Goal: Task Accomplishment & Management: Manage account settings

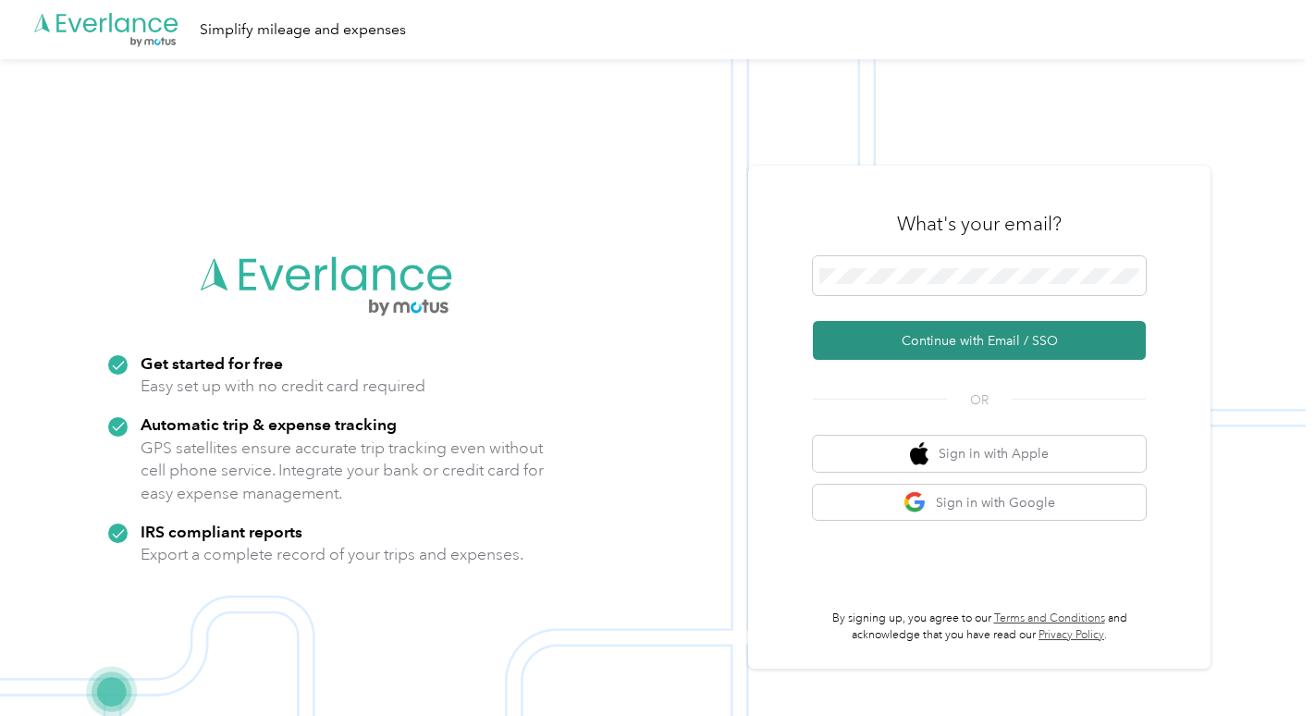
click at [972, 360] on button "Continue with Email / SSO" at bounding box center [979, 340] width 333 height 39
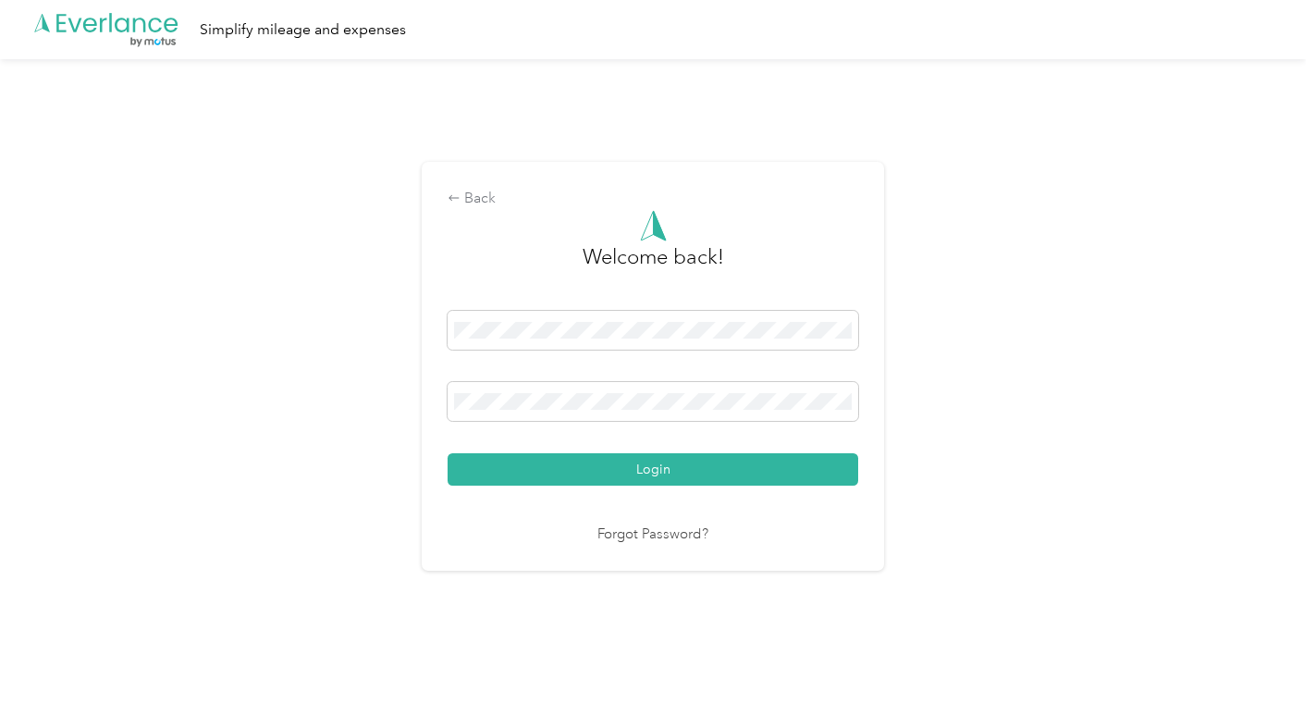
click at [669, 421] on div at bounding box center [653, 404] width 411 height 45
click at [631, 466] on button "Login" at bounding box center [653, 469] width 411 height 32
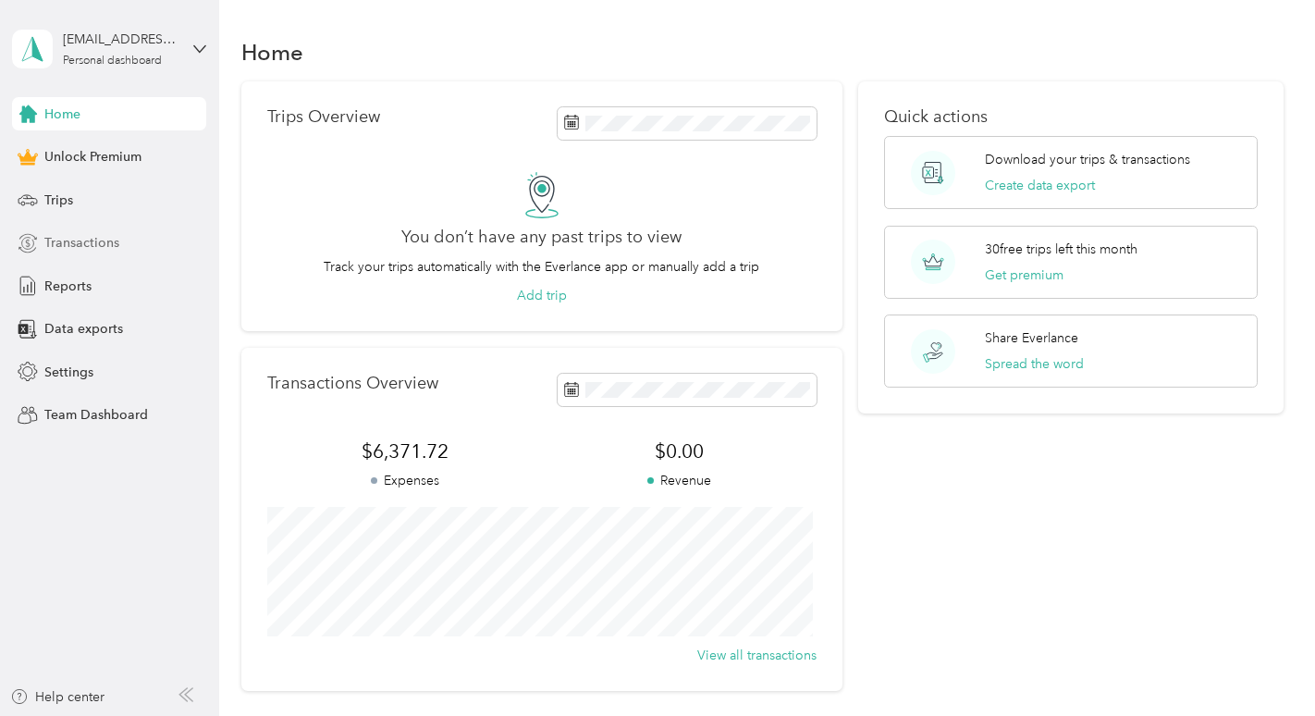
click at [92, 247] on span "Transactions" at bounding box center [81, 242] width 75 height 19
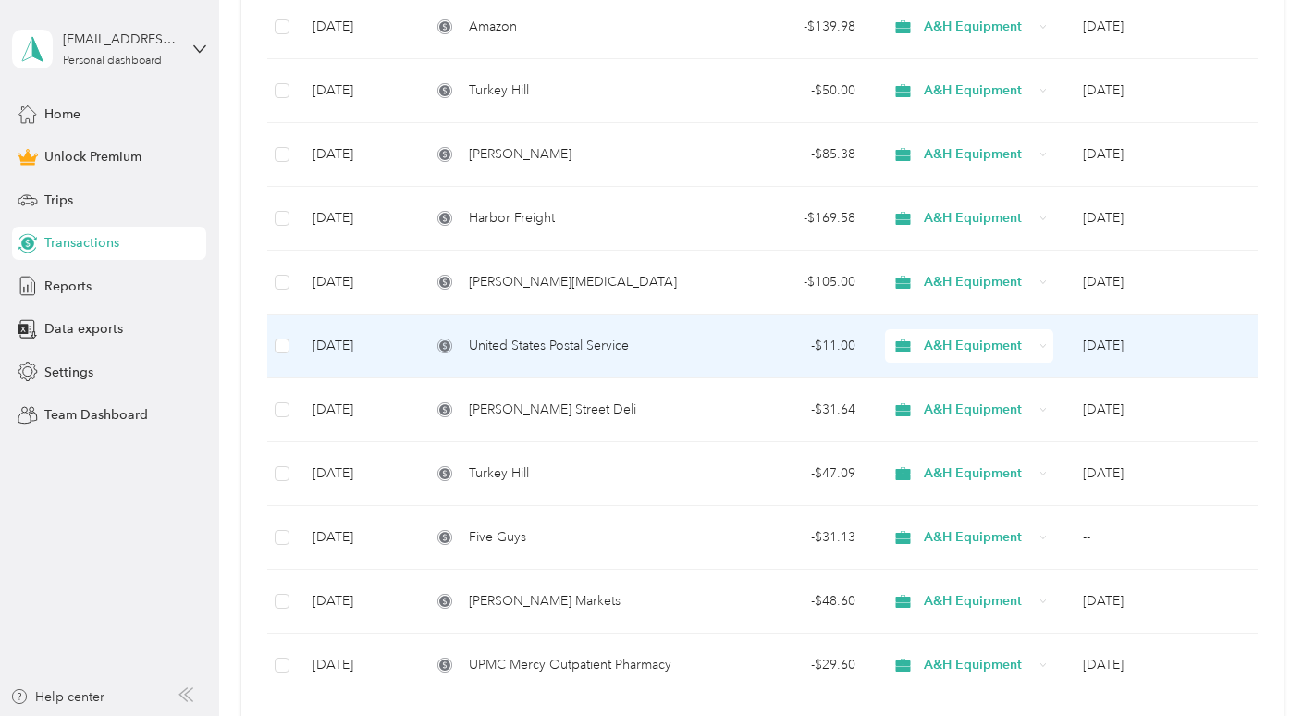
scroll to position [555, 0]
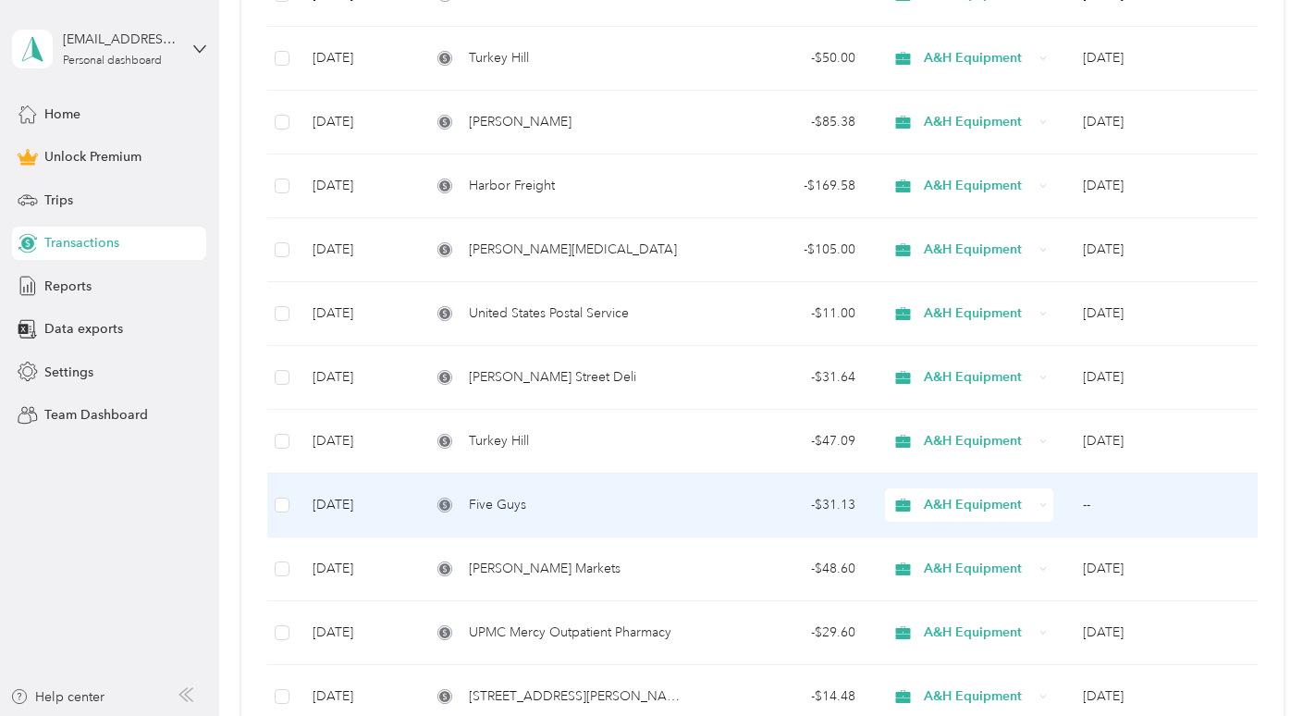
click at [522, 506] on span "Five Guys" at bounding box center [497, 505] width 57 height 20
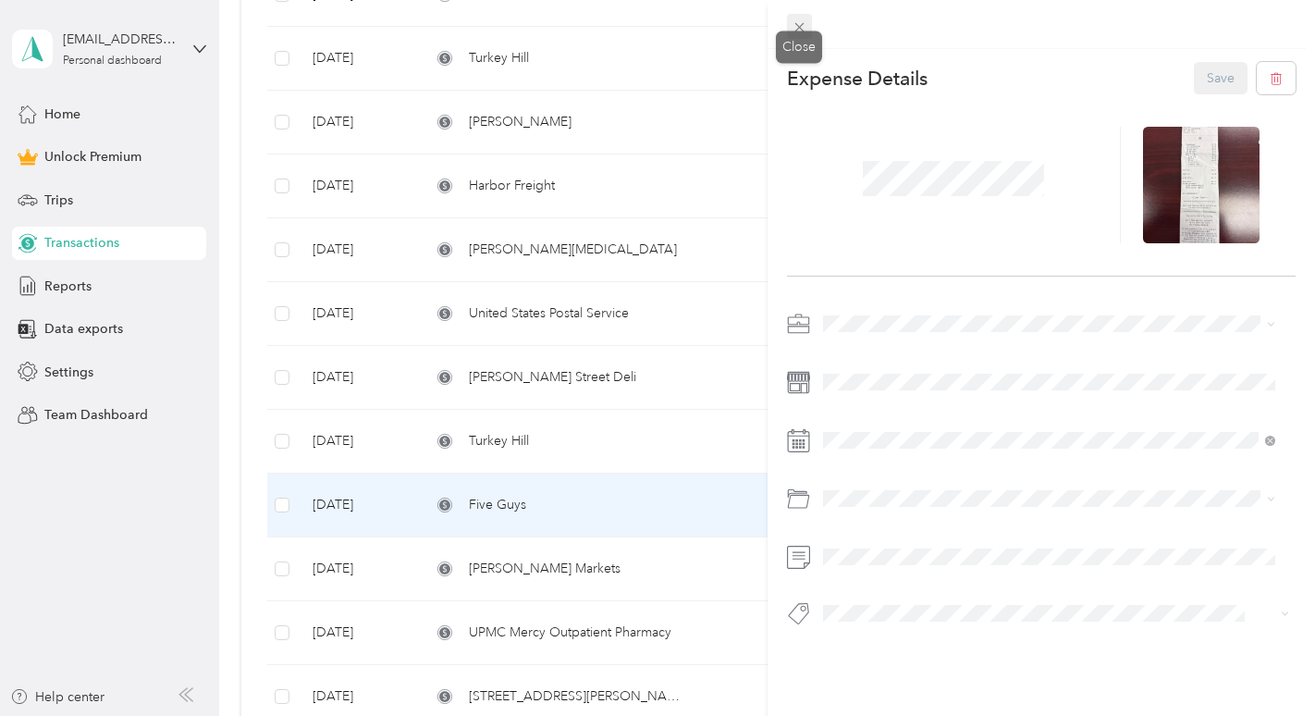
click at [795, 30] on icon at bounding box center [800, 27] width 16 height 16
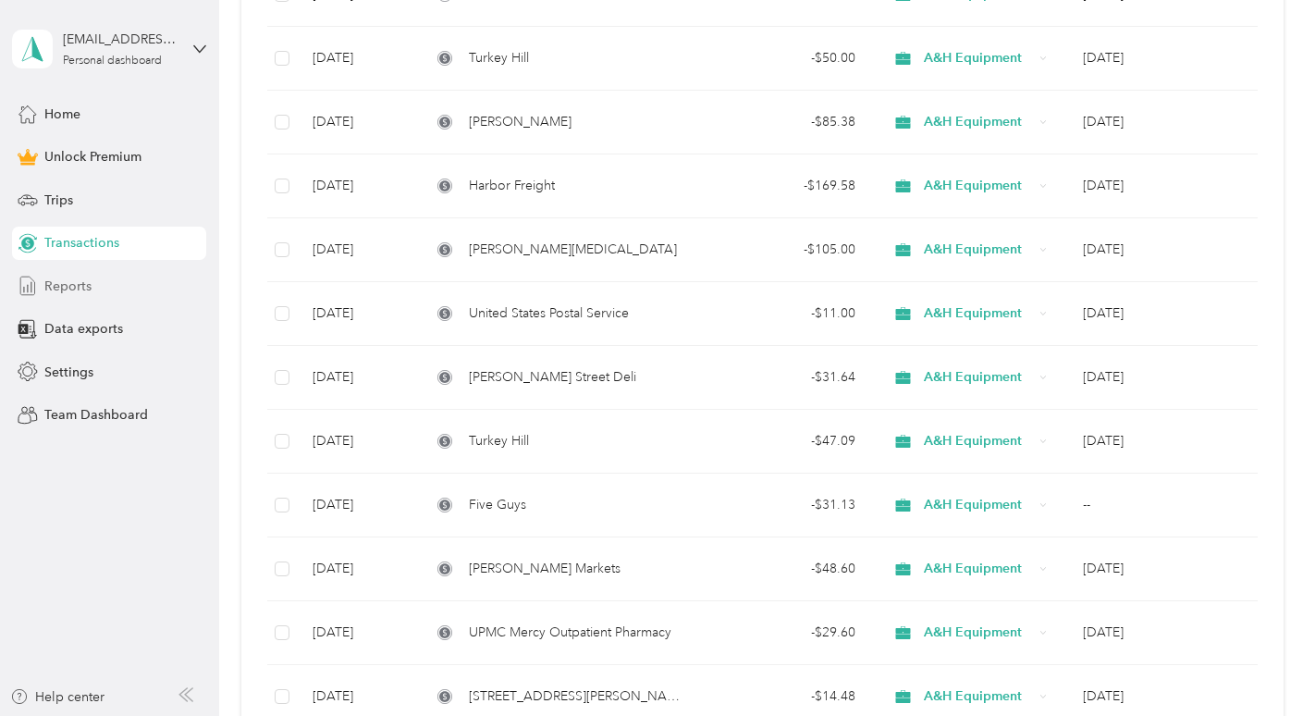
click at [83, 289] on span "Reports" at bounding box center [67, 285] width 47 height 19
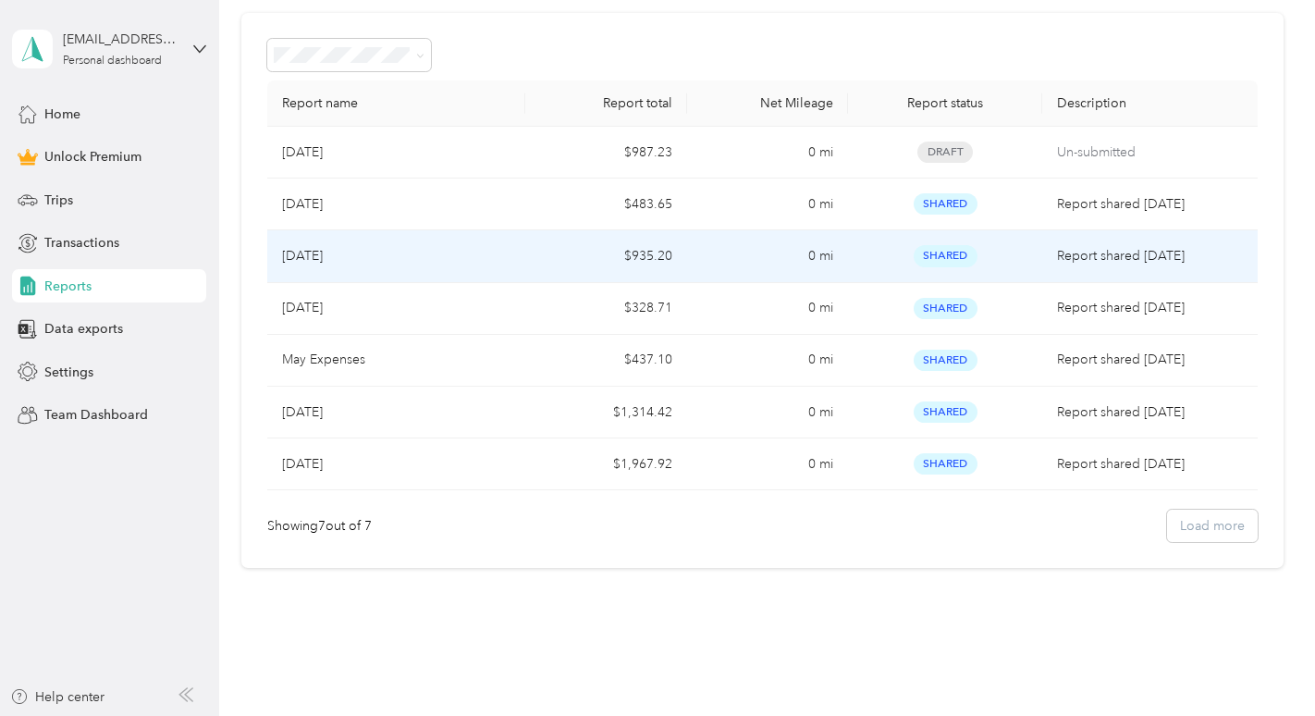
scroll to position [112, 0]
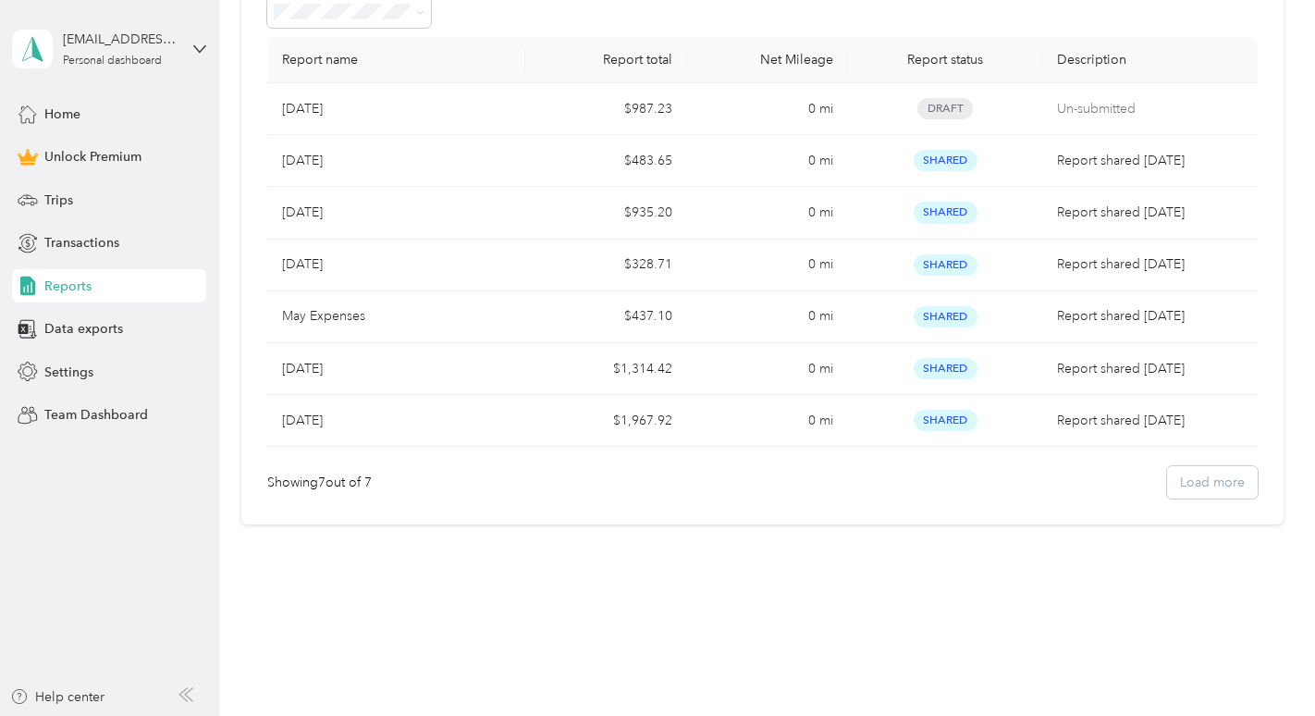
click at [1186, 485] on div "Showing 7 out of 7 Load more" at bounding box center [761, 482] width 989 height 32
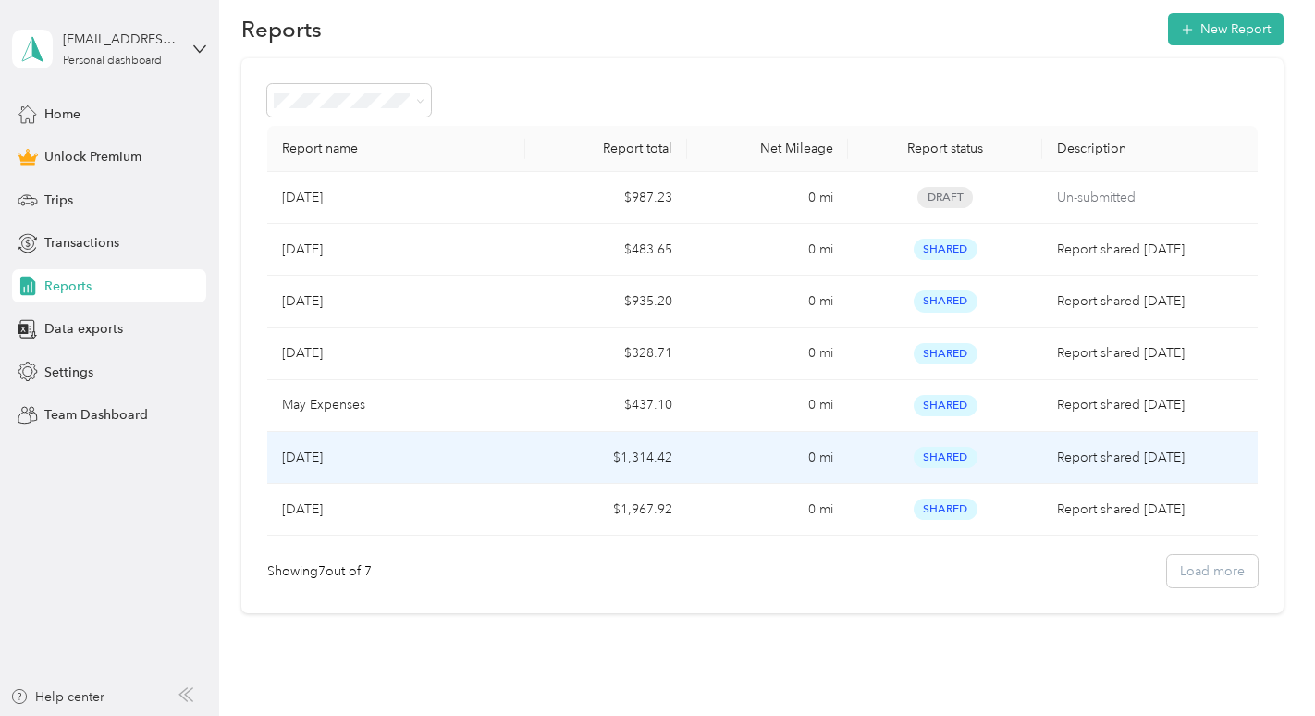
scroll to position [0, 0]
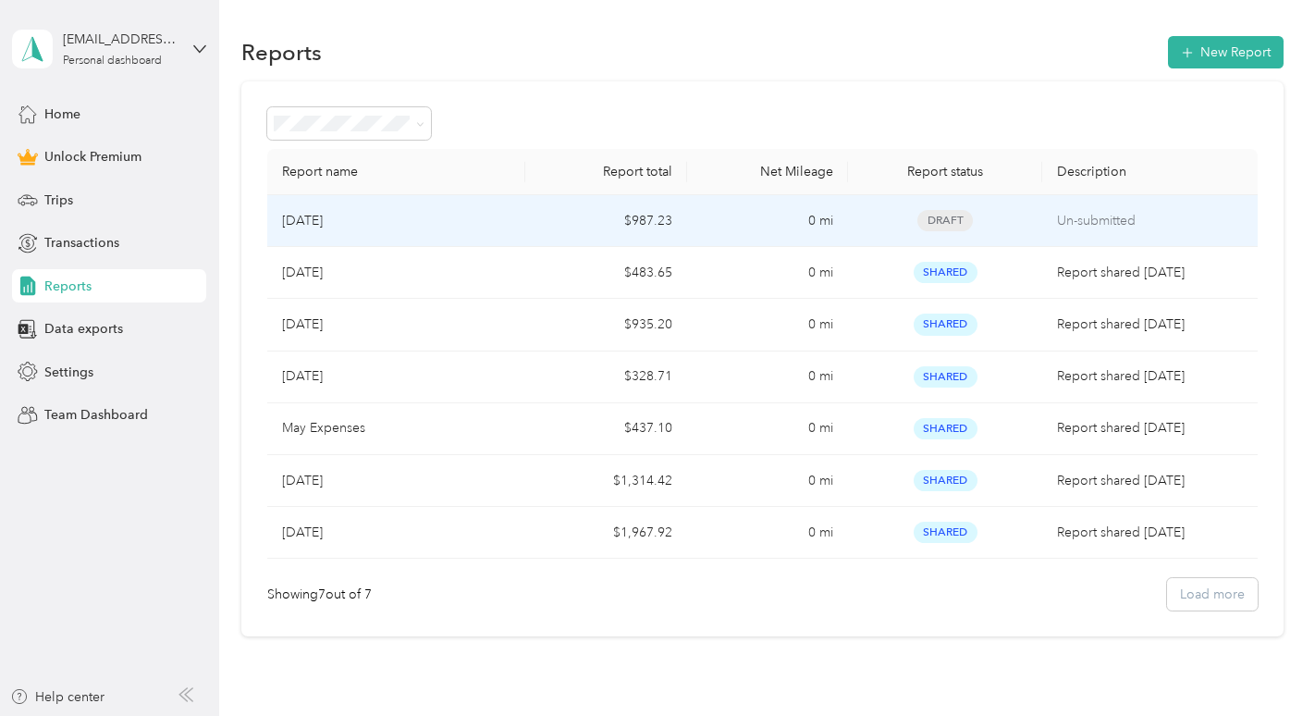
click at [323, 218] on p "[DATE]" at bounding box center [302, 221] width 41 height 20
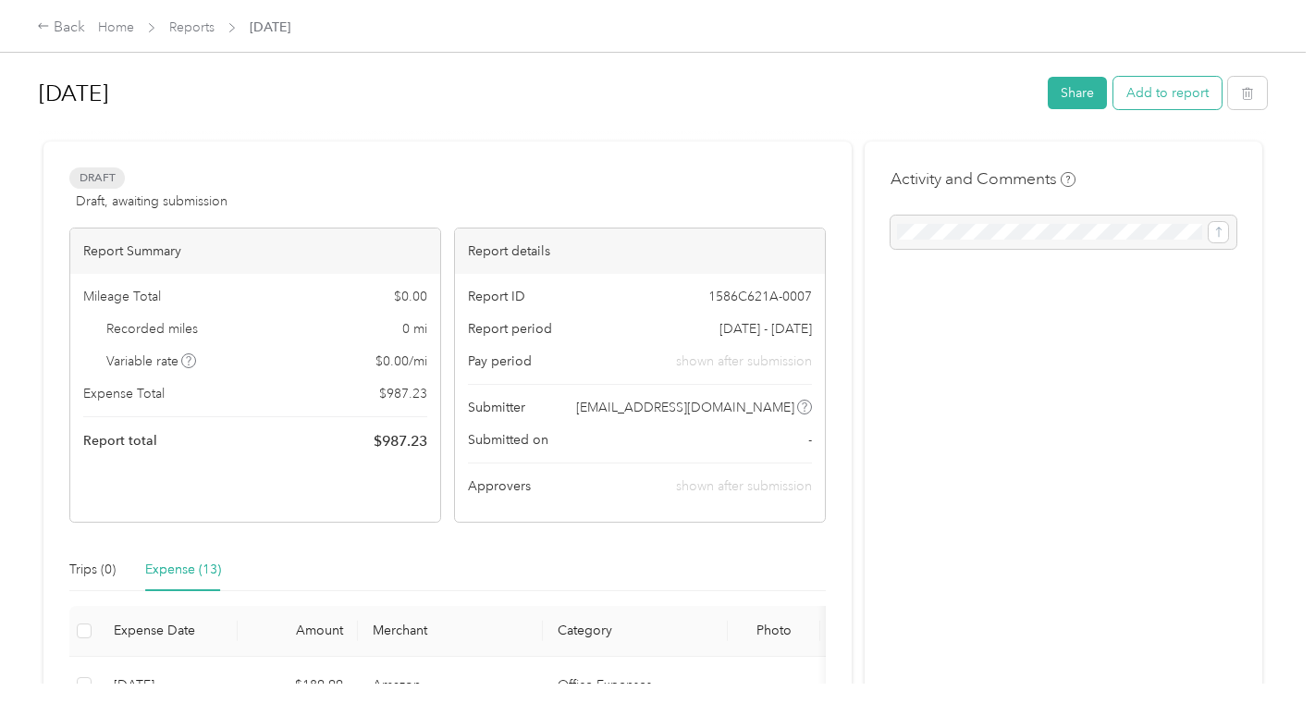
click at [1165, 89] on button "Add to report" at bounding box center [1167, 93] width 108 height 32
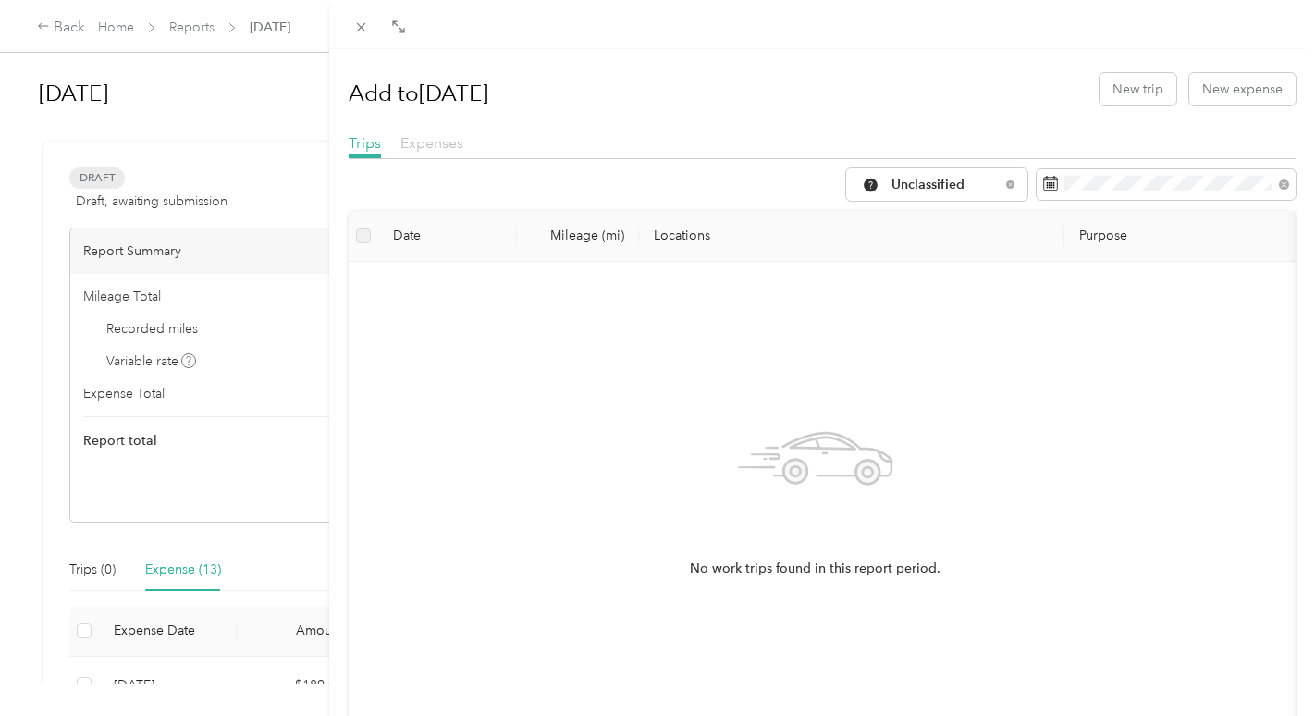
click at [436, 145] on span "Expenses" at bounding box center [431, 143] width 63 height 18
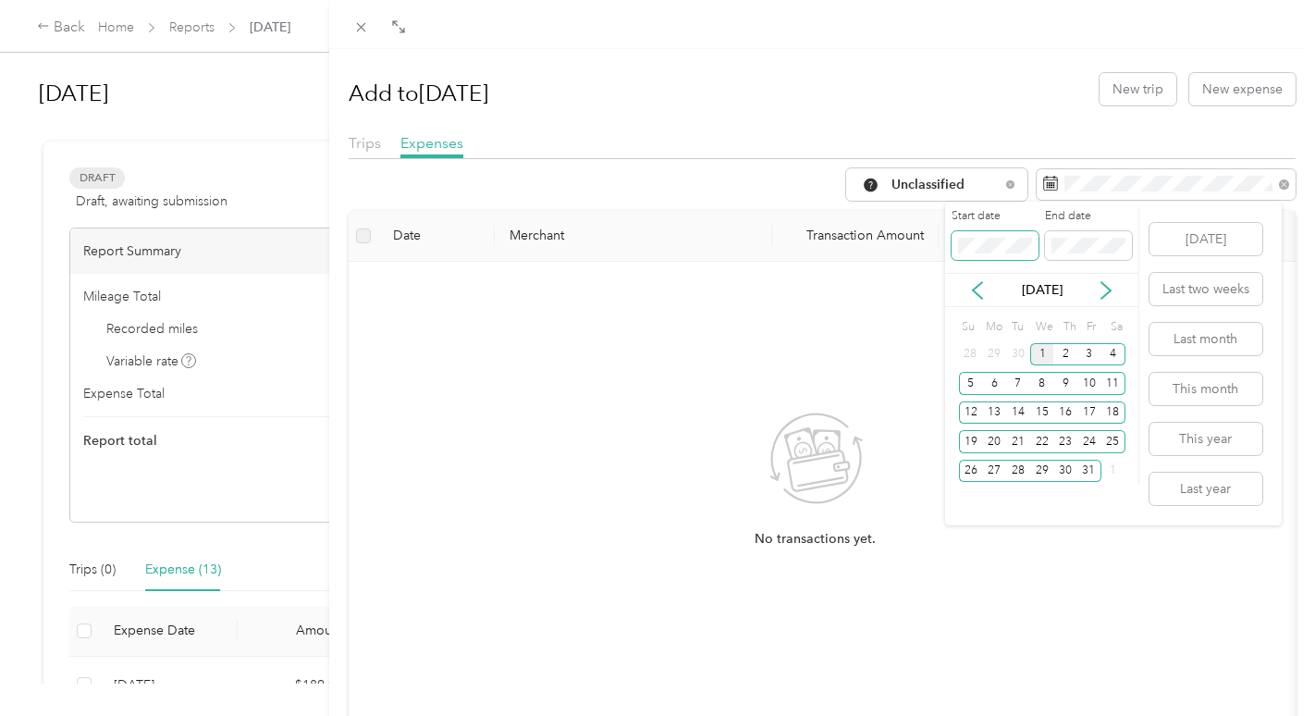
click at [927, 715] on div "Drag to resize Click to close Add to [DATE] New trip New expense Trips Expenses…" at bounding box center [653, 716] width 1306 height 0
click at [986, 292] on icon at bounding box center [977, 290] width 18 height 18
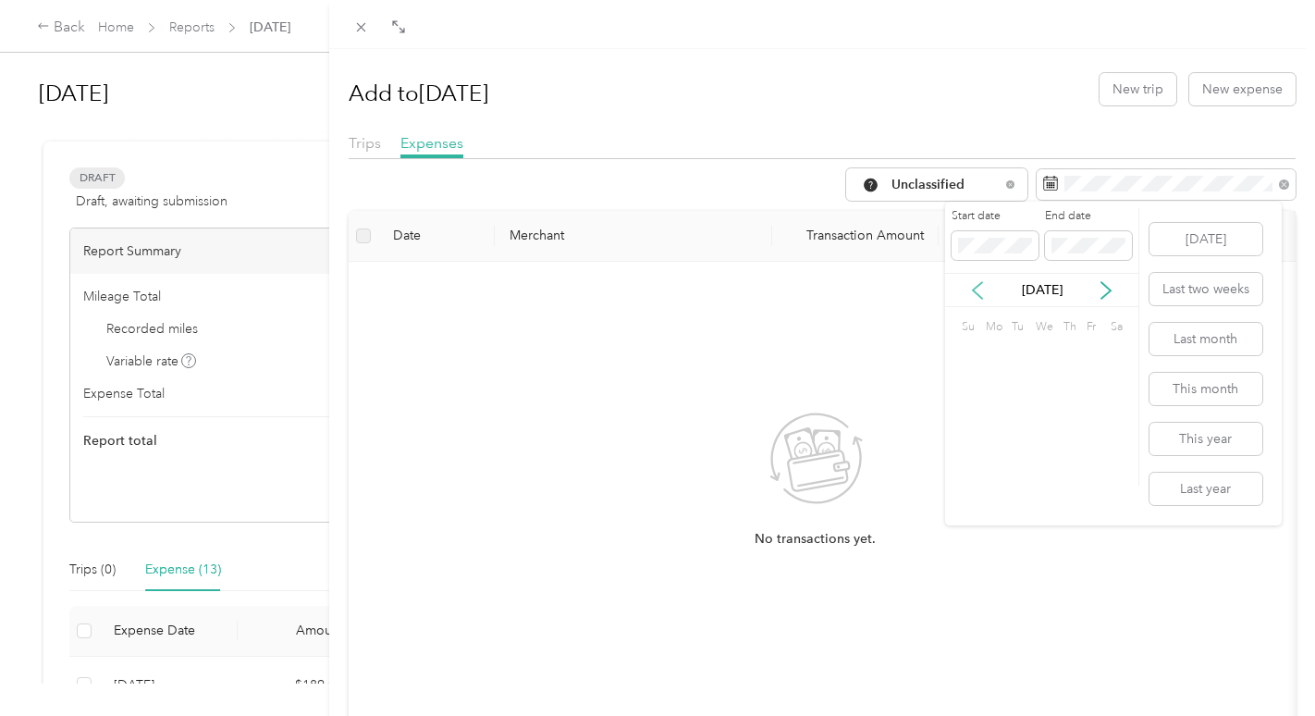
click at [980, 292] on icon at bounding box center [977, 290] width 18 height 18
click at [1091, 356] on div "1" at bounding box center [1089, 354] width 24 height 23
drag, startPoint x: 1094, startPoint y: 352, endPoint x: 1086, endPoint y: 344, distance: 11.8
click at [1093, 352] on div "1" at bounding box center [1089, 354] width 24 height 23
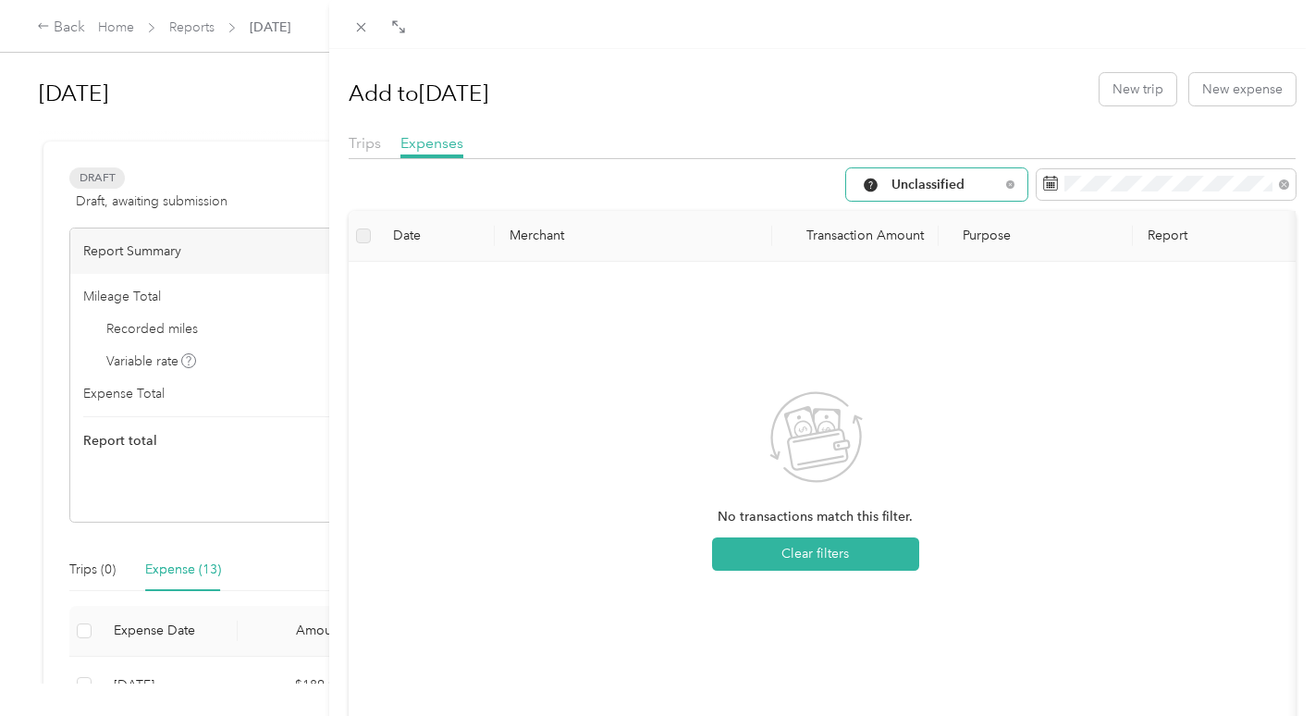
click at [976, 184] on span "Unclassified" at bounding box center [945, 184] width 108 height 13
click at [921, 218] on span "All Purposes" at bounding box center [939, 214] width 123 height 19
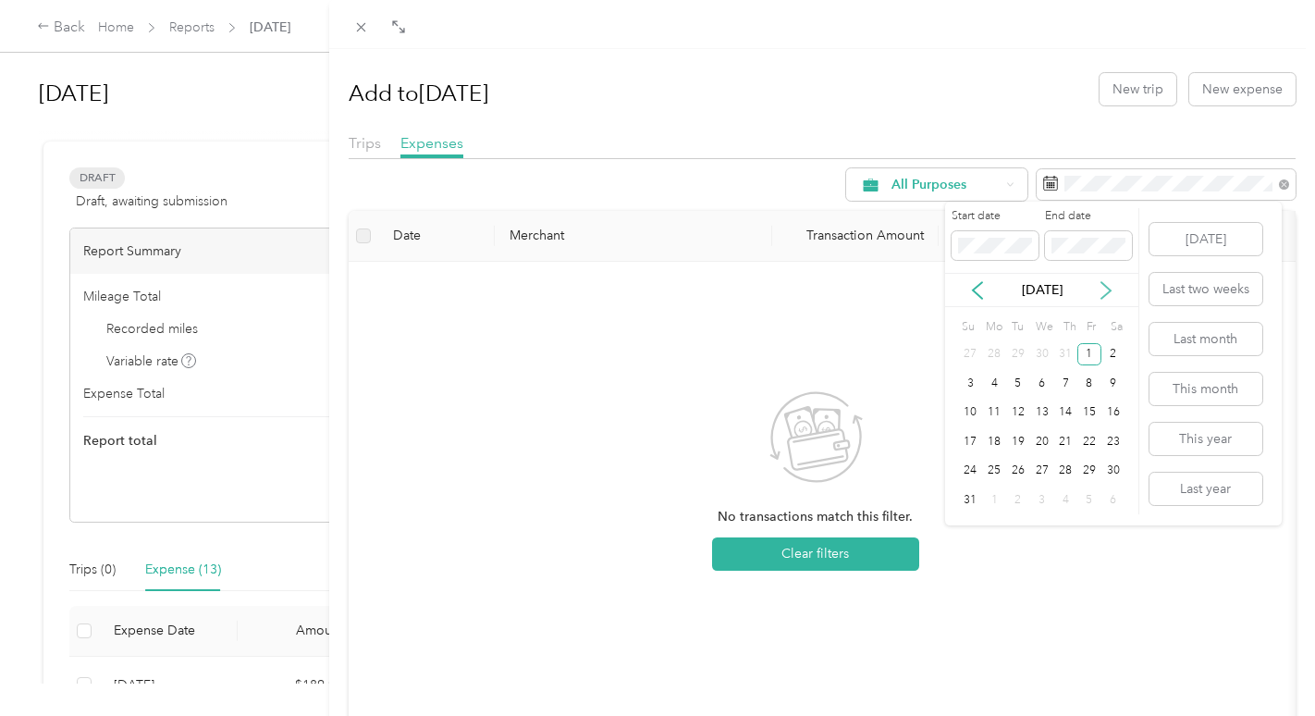
click at [1108, 296] on icon at bounding box center [1106, 290] width 18 height 18
click at [1042, 356] on div "1" at bounding box center [1042, 354] width 24 height 23
click at [971, 289] on icon at bounding box center [977, 290] width 18 height 18
click at [972, 289] on icon at bounding box center [977, 290] width 18 height 18
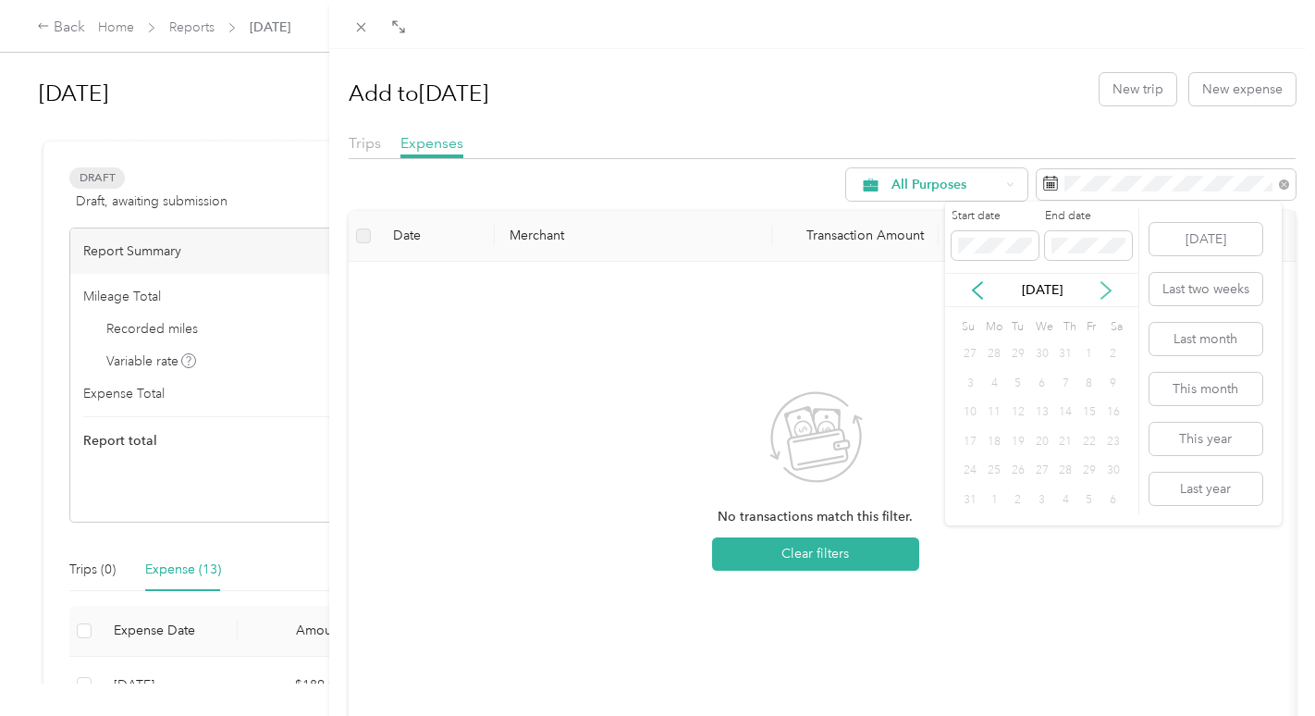
click at [1099, 290] on icon at bounding box center [1106, 290] width 18 height 18
click at [1080, 373] on div "12" at bounding box center [1089, 383] width 24 height 23
click at [1106, 287] on icon at bounding box center [1105, 290] width 9 height 17
click at [978, 286] on icon at bounding box center [977, 290] width 18 height 18
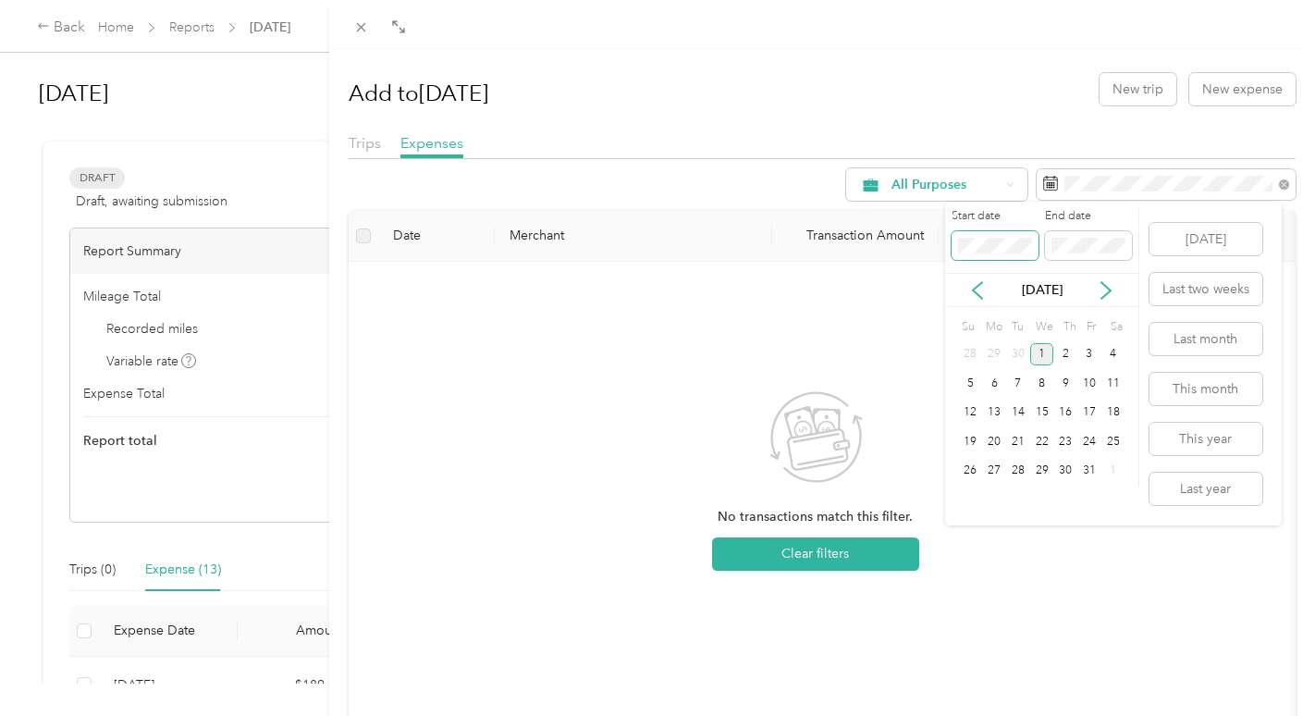
click at [893, 715] on div "Drag to resize Click to close Add to [DATE] New trip New expense Trips Expenses…" at bounding box center [653, 716] width 1306 height 0
click at [981, 291] on icon at bounding box center [977, 290] width 18 height 18
click at [1092, 353] on div "1" at bounding box center [1089, 354] width 24 height 23
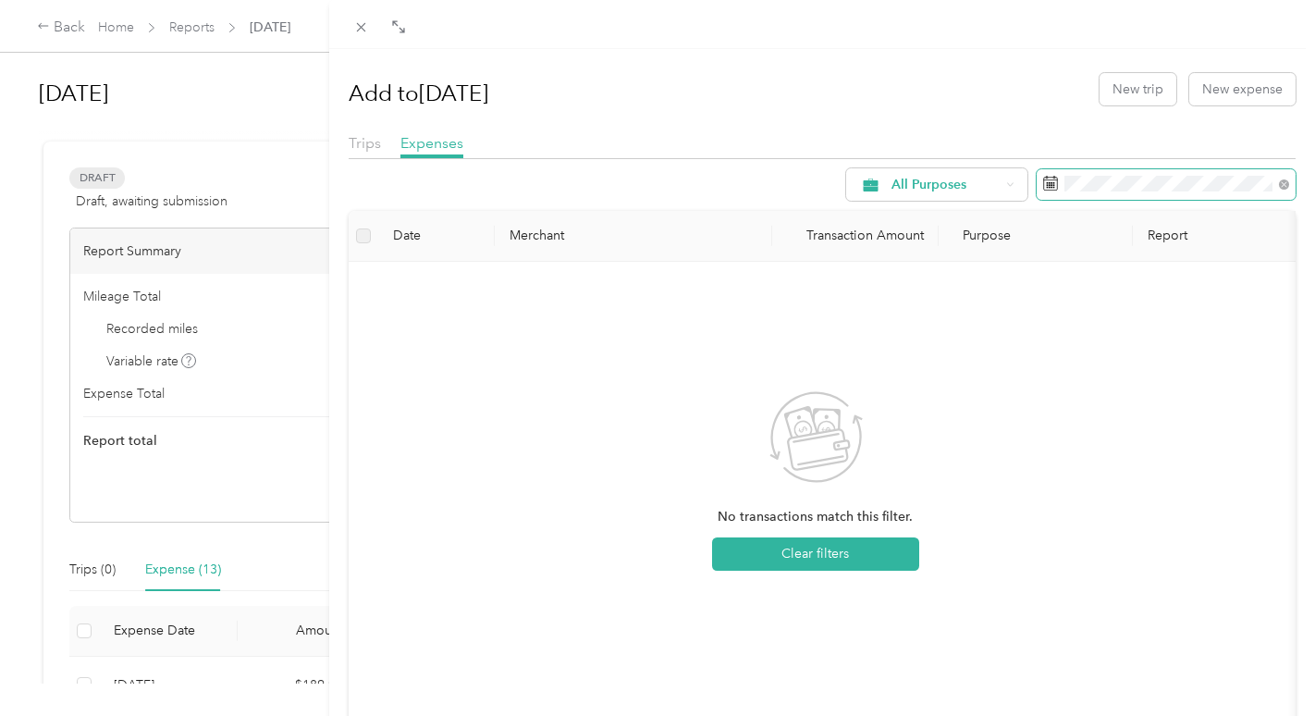
click at [1224, 174] on span at bounding box center [1166, 184] width 259 height 31
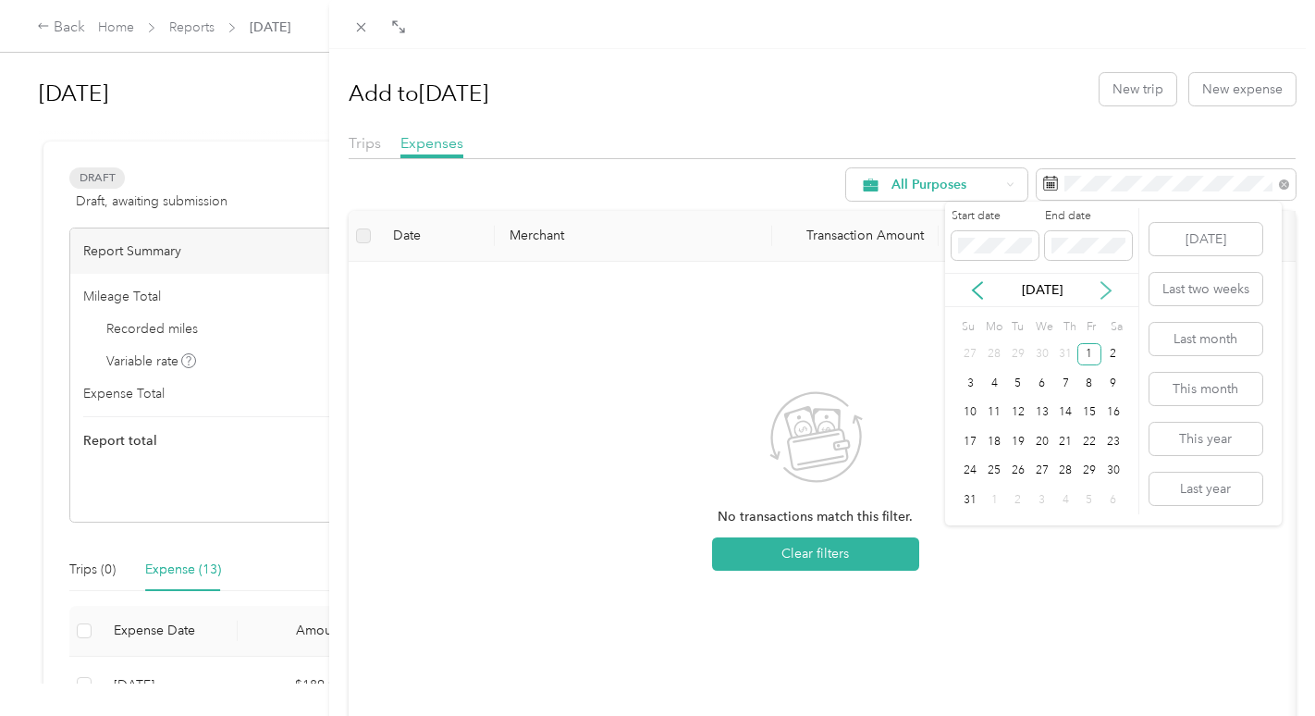
click at [1105, 293] on icon at bounding box center [1106, 290] width 18 height 18
click at [984, 290] on icon at bounding box center [977, 290] width 18 height 18
click at [1086, 355] on div "1" at bounding box center [1089, 354] width 24 height 23
click at [1108, 290] on icon at bounding box center [1106, 290] width 18 height 18
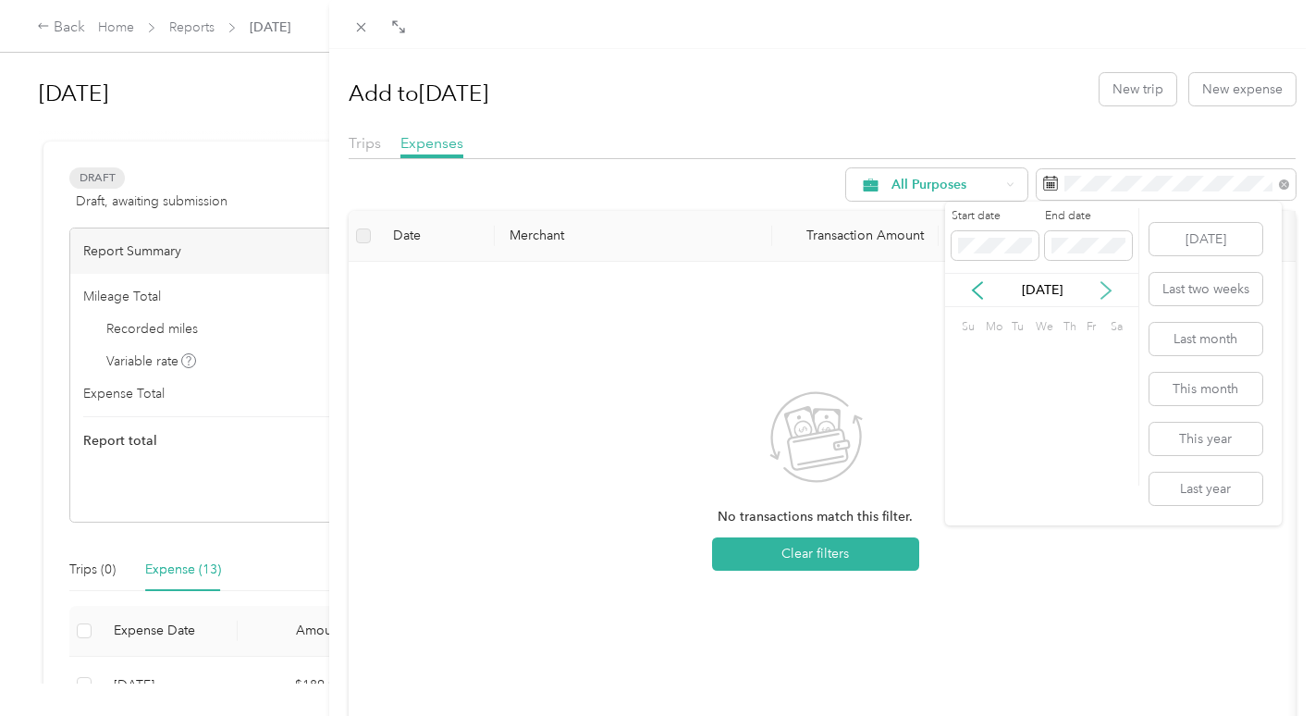
click at [1108, 290] on icon at bounding box center [1106, 290] width 18 height 18
click at [978, 295] on icon at bounding box center [977, 290] width 9 height 17
click at [1047, 357] on div "1" at bounding box center [1042, 354] width 24 height 23
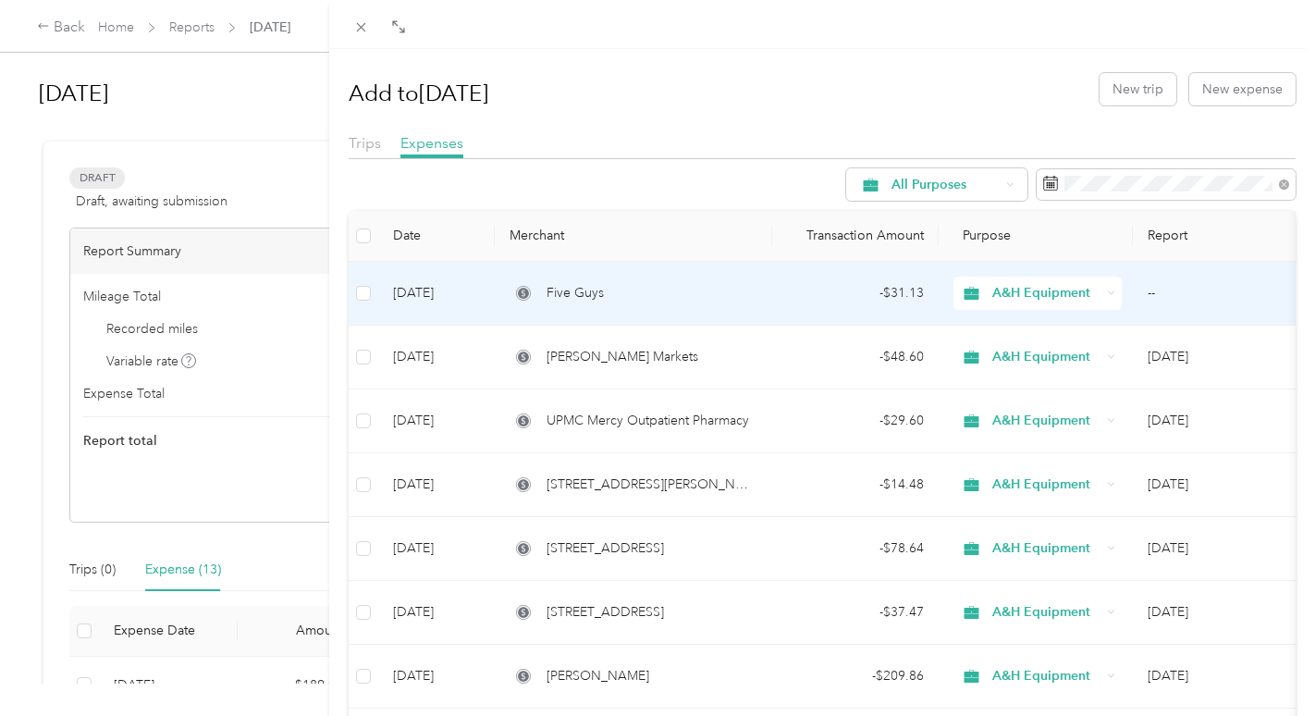
click at [465, 300] on td "[DATE]" at bounding box center [436, 294] width 117 height 64
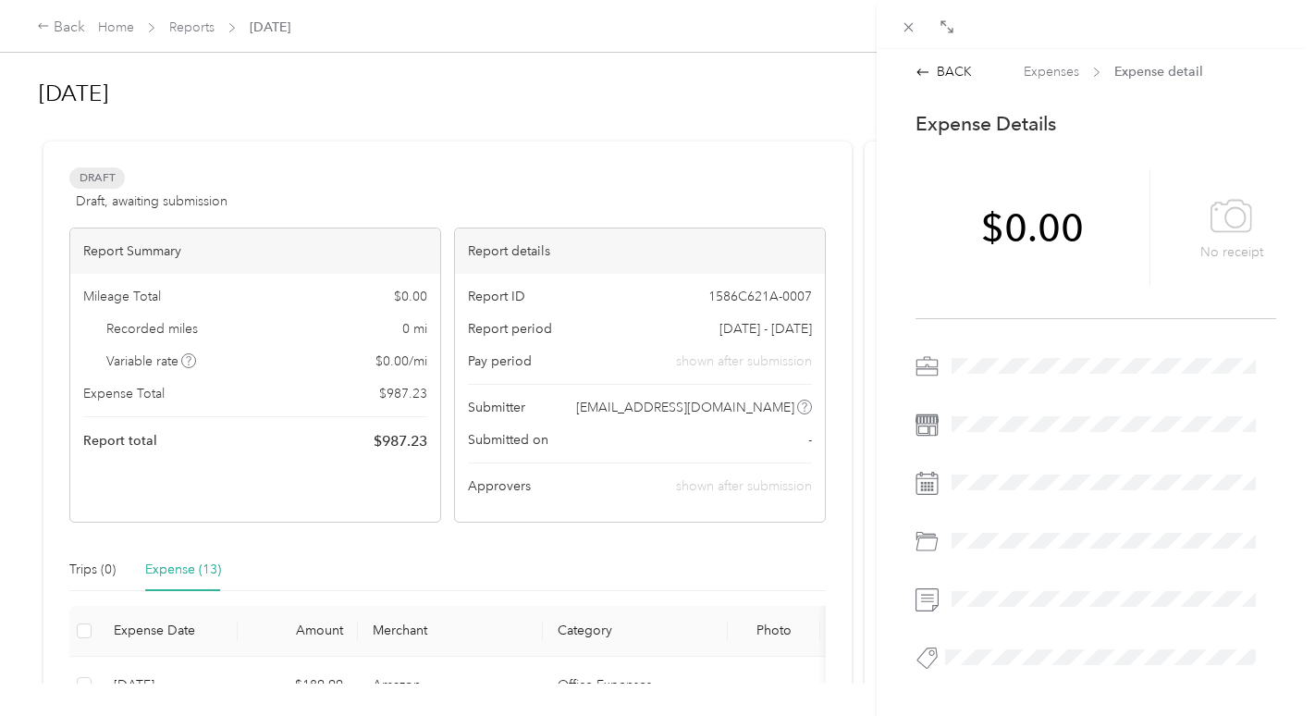
click at [183, 571] on div "BACK Expenses Expense detail This expense cannot be edited because it is either…" at bounding box center [657, 358] width 1315 height 716
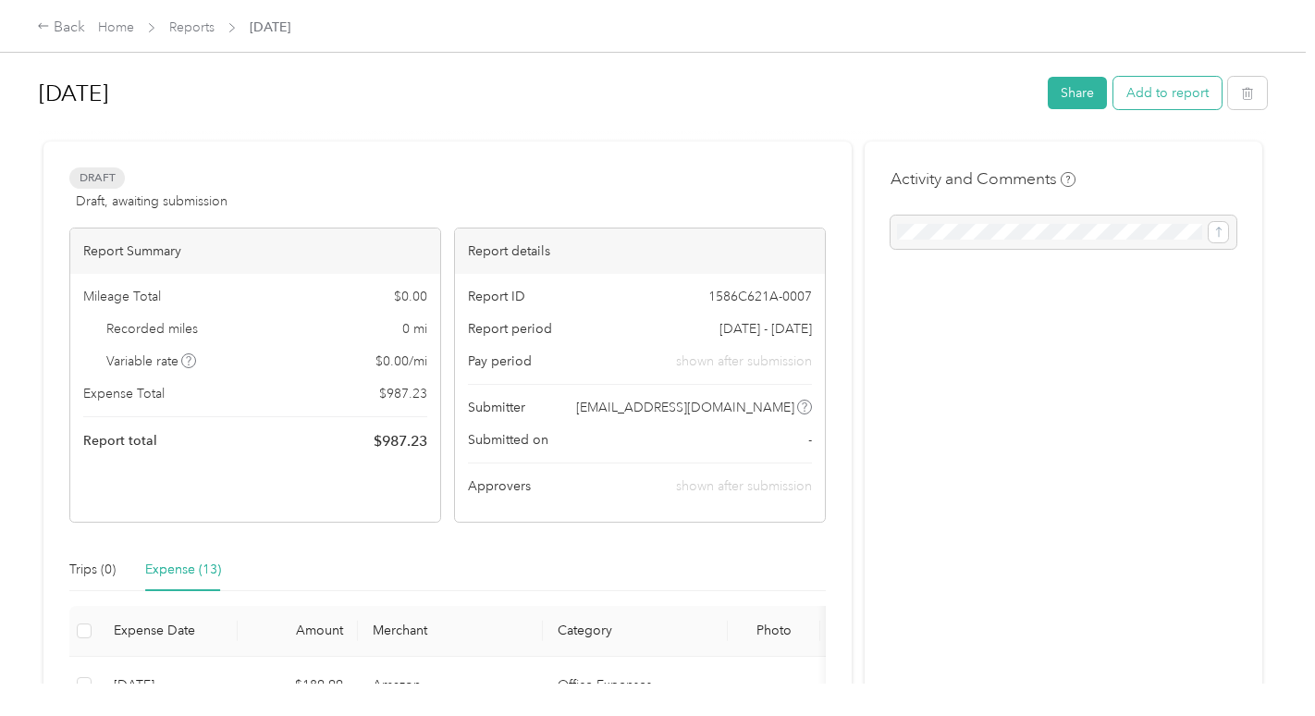
click at [1172, 95] on button "Add to report" at bounding box center [1167, 93] width 108 height 32
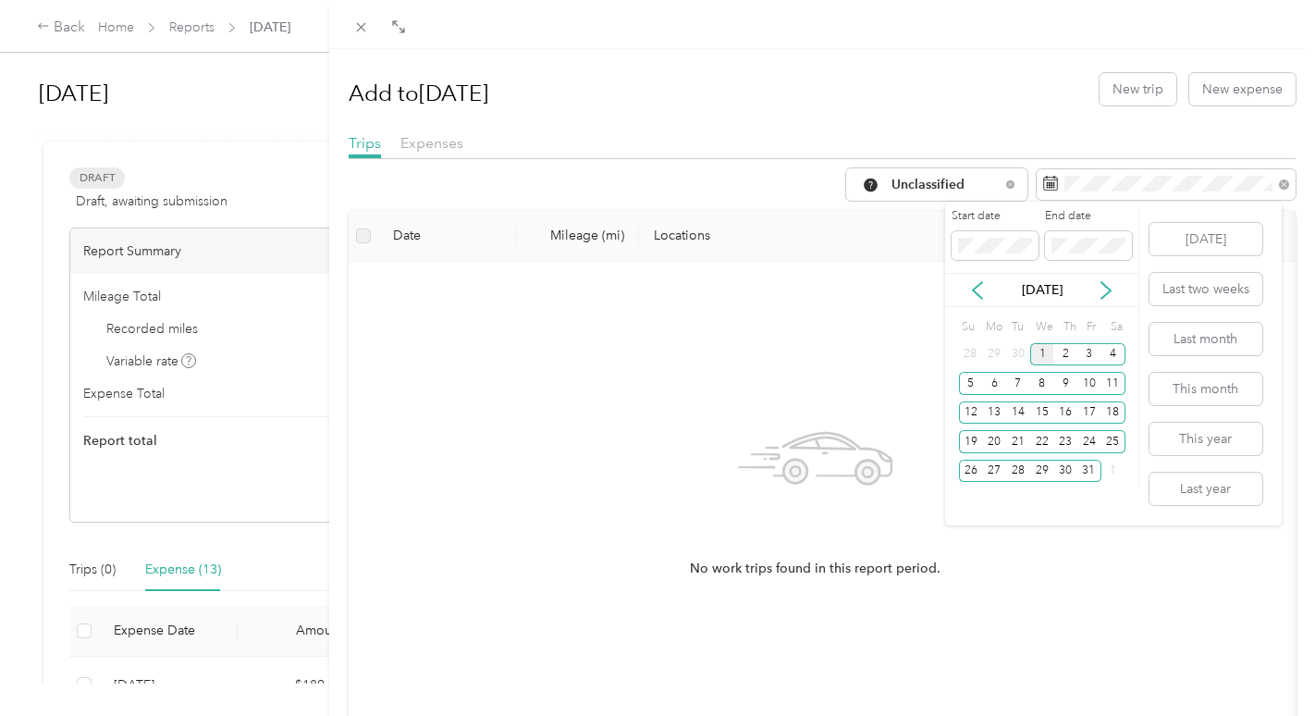
click at [967, 287] on div "[DATE]" at bounding box center [1041, 289] width 193 height 19
click at [971, 289] on icon at bounding box center [977, 290] width 18 height 18
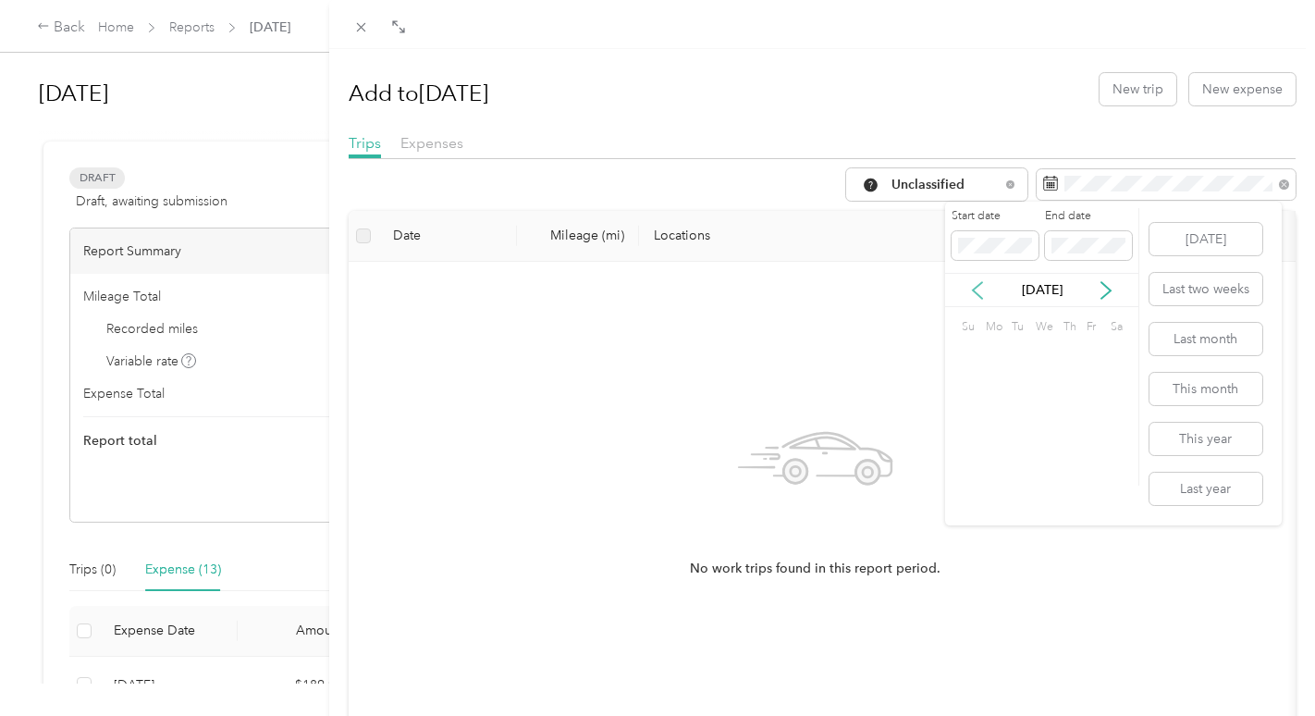
click at [971, 289] on icon at bounding box center [977, 290] width 18 height 18
click at [1088, 349] on div "1" at bounding box center [1089, 354] width 24 height 23
click at [1107, 286] on icon at bounding box center [1106, 290] width 18 height 18
click at [1037, 355] on div "1" at bounding box center [1042, 354] width 24 height 23
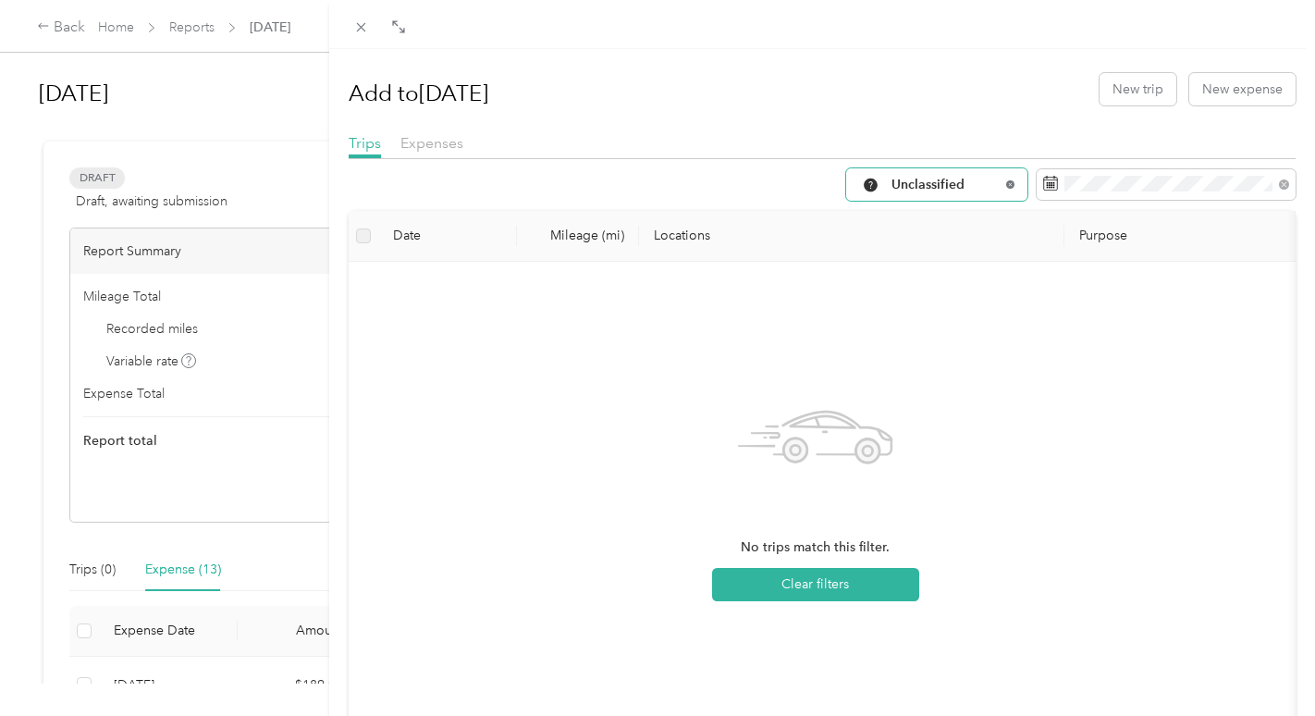
click at [1006, 186] on icon at bounding box center [1009, 183] width 7 height 7
click at [453, 147] on span "Expenses" at bounding box center [431, 143] width 63 height 18
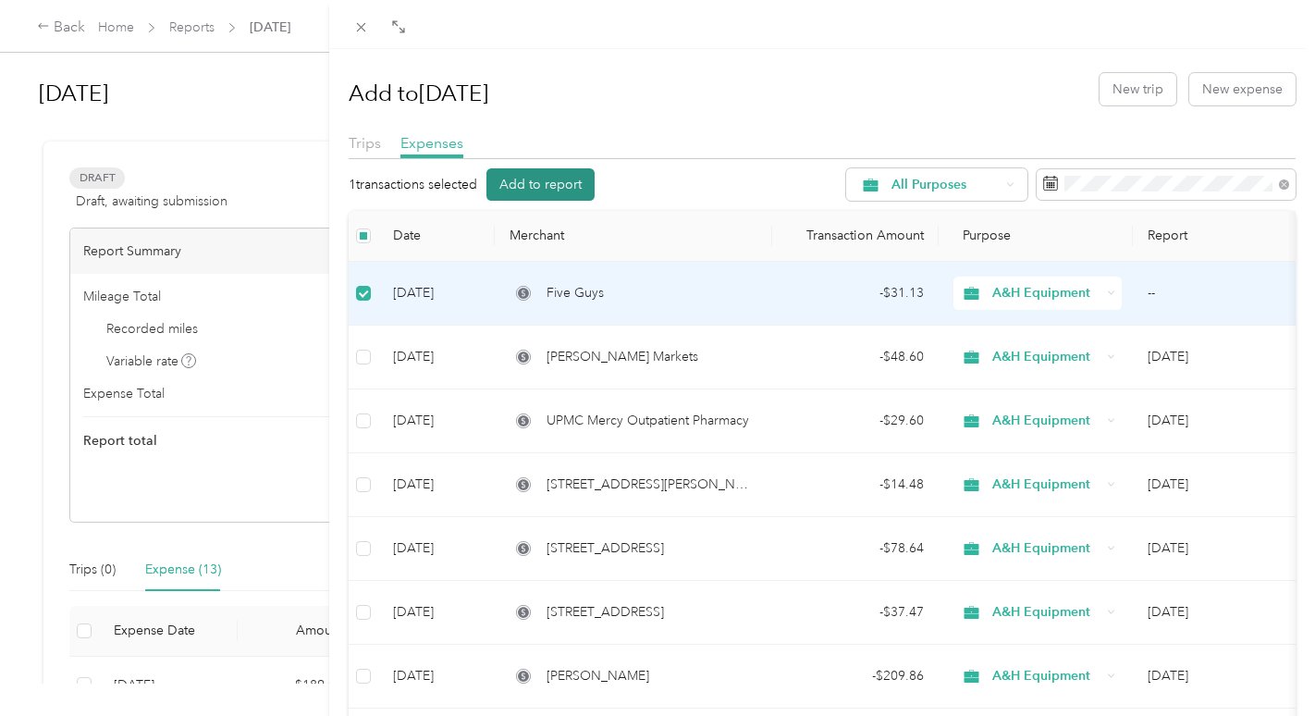
click at [572, 183] on button "Add to report" at bounding box center [540, 184] width 108 height 32
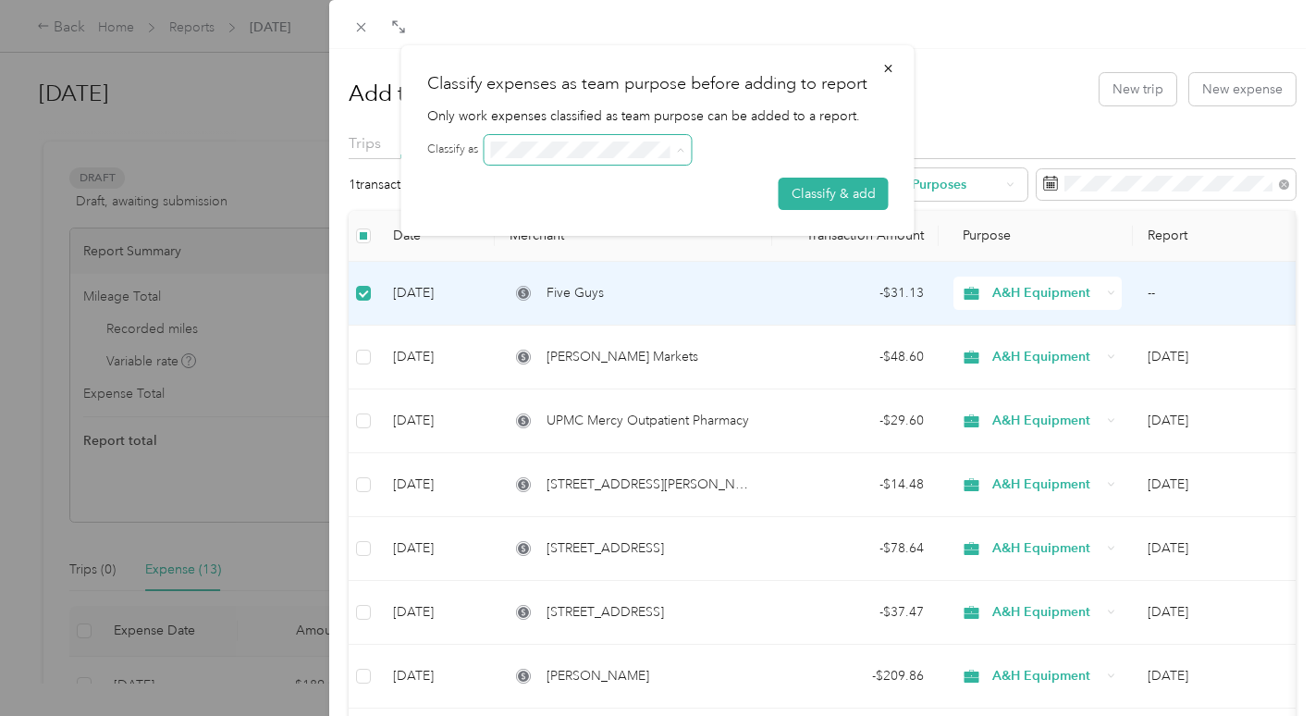
click at [678, 151] on icon at bounding box center [681, 150] width 8 height 8
click at [681, 151] on icon at bounding box center [681, 151] width 6 height 4
click at [540, 161] on span at bounding box center [588, 150] width 207 height 30
click at [686, 150] on span at bounding box center [588, 150] width 207 height 30
click at [813, 189] on button "Classify & add" at bounding box center [834, 194] width 110 height 32
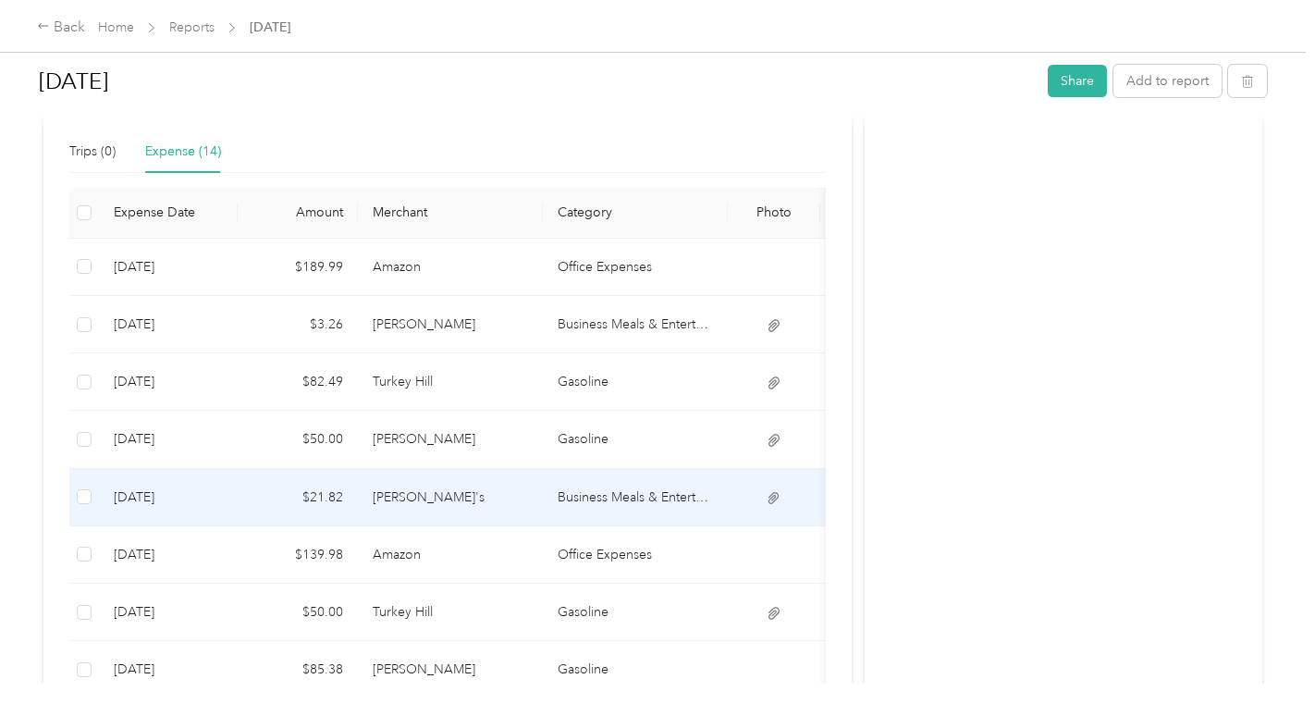
scroll to position [462, 0]
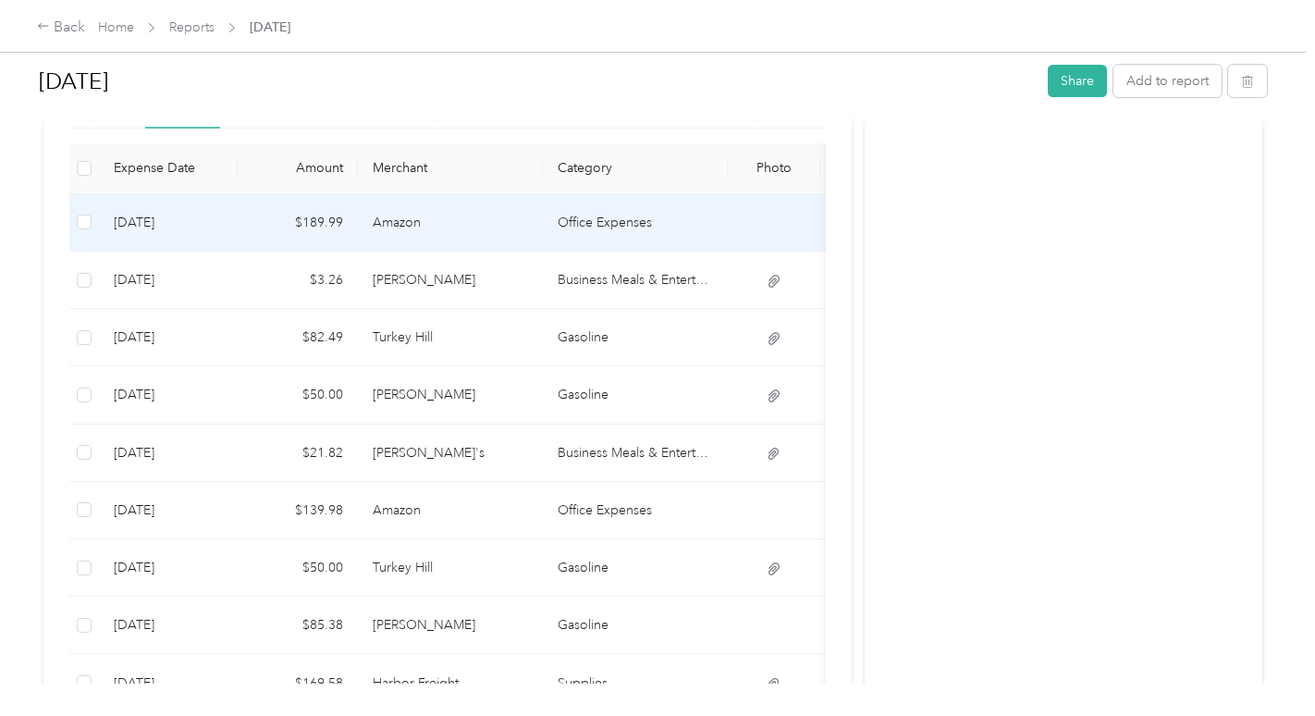
click at [349, 217] on td "$189.99" at bounding box center [298, 222] width 120 height 57
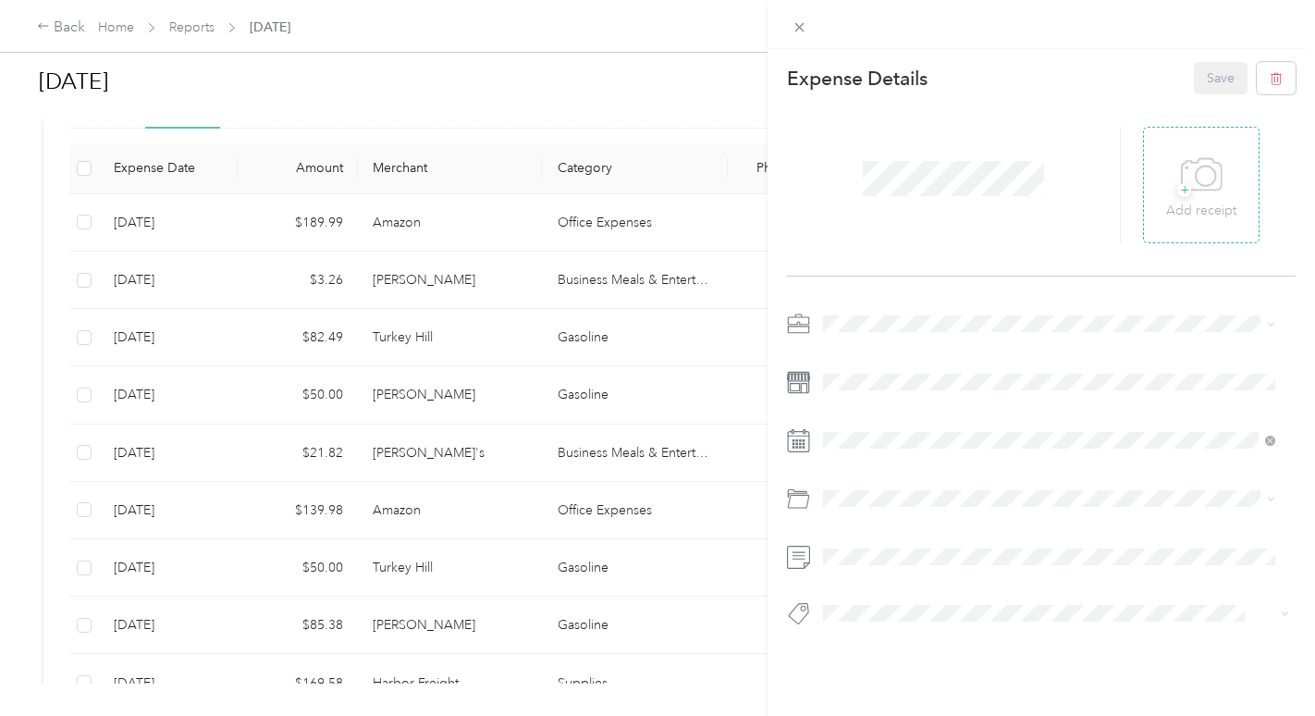
click at [1203, 198] on icon at bounding box center [1202, 175] width 42 height 51
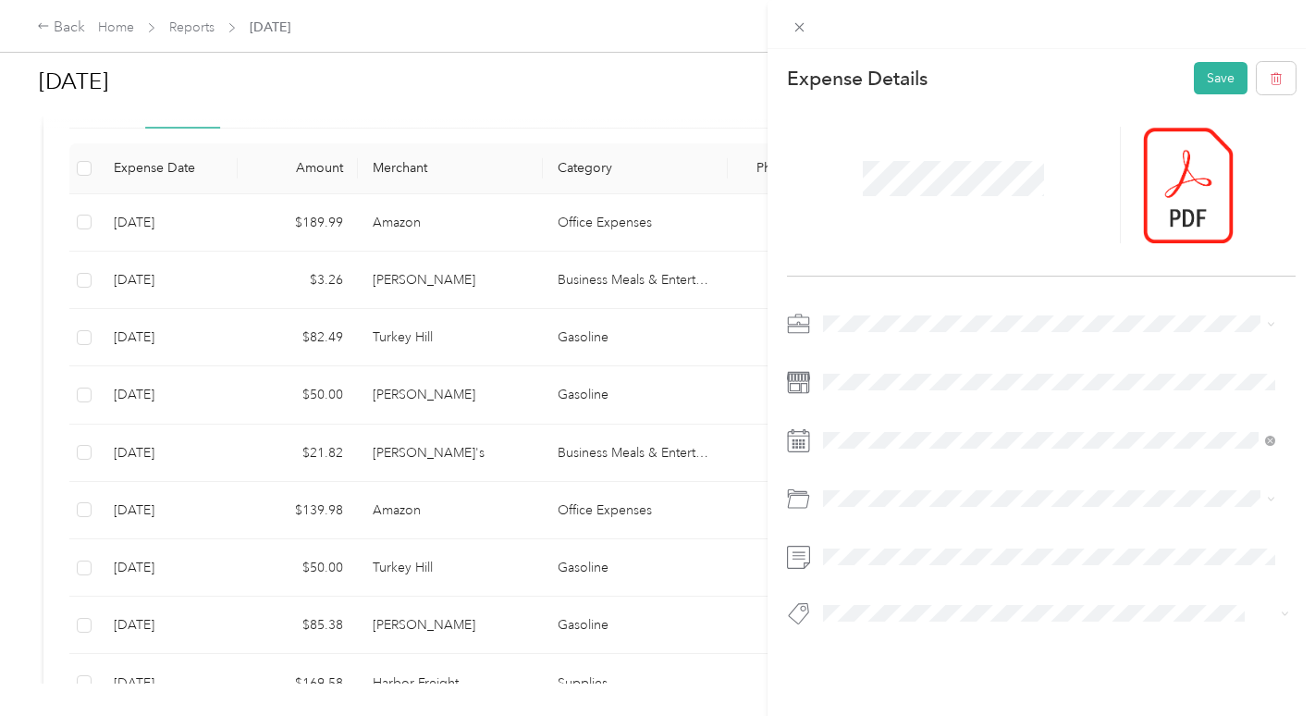
click at [389, 512] on div "This expense cannot be edited because it is either under review, approved, or p…" at bounding box center [657, 358] width 1315 height 716
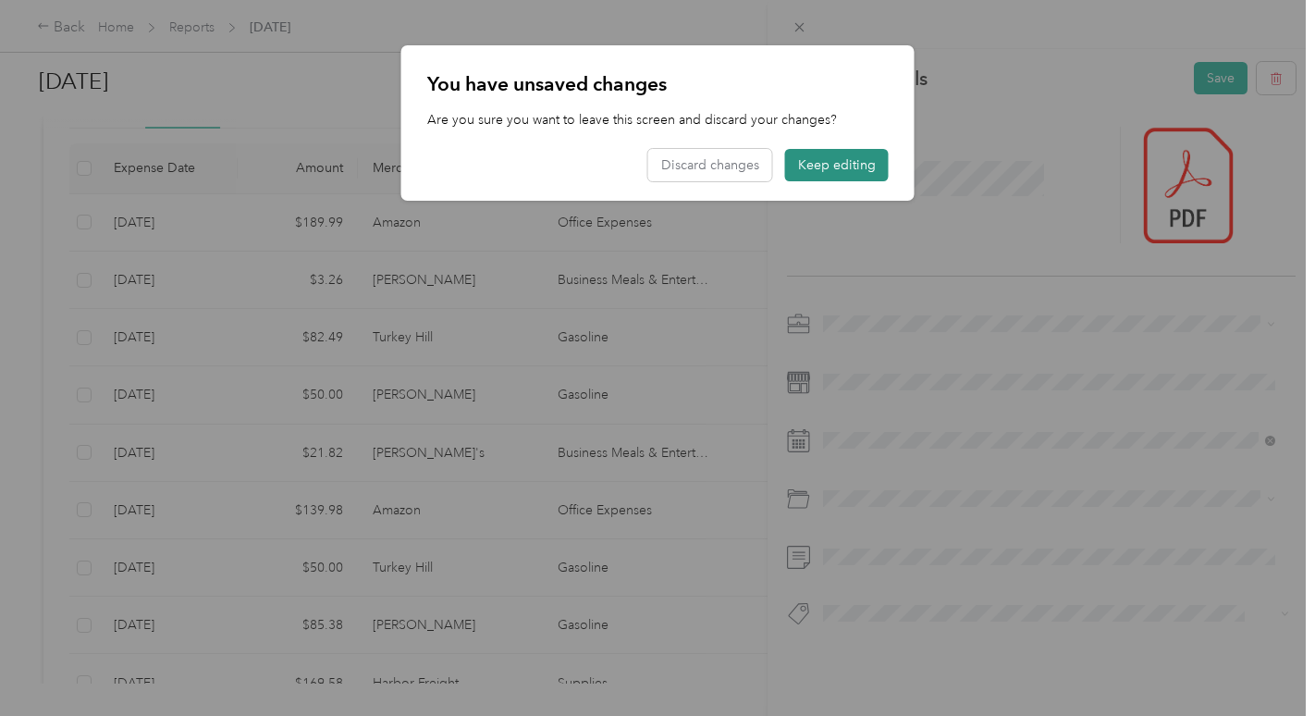
click at [807, 163] on button "Keep editing" at bounding box center [837, 165] width 104 height 32
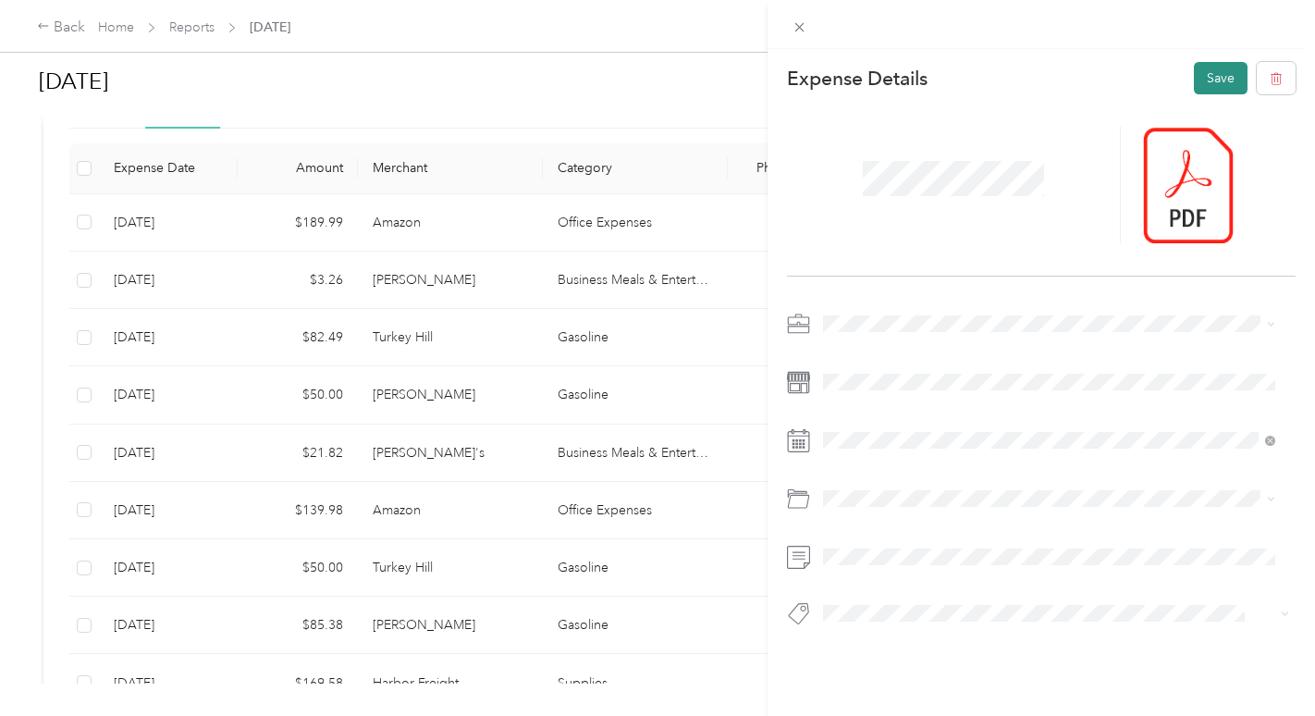
click at [1196, 72] on button "Save" at bounding box center [1221, 78] width 54 height 32
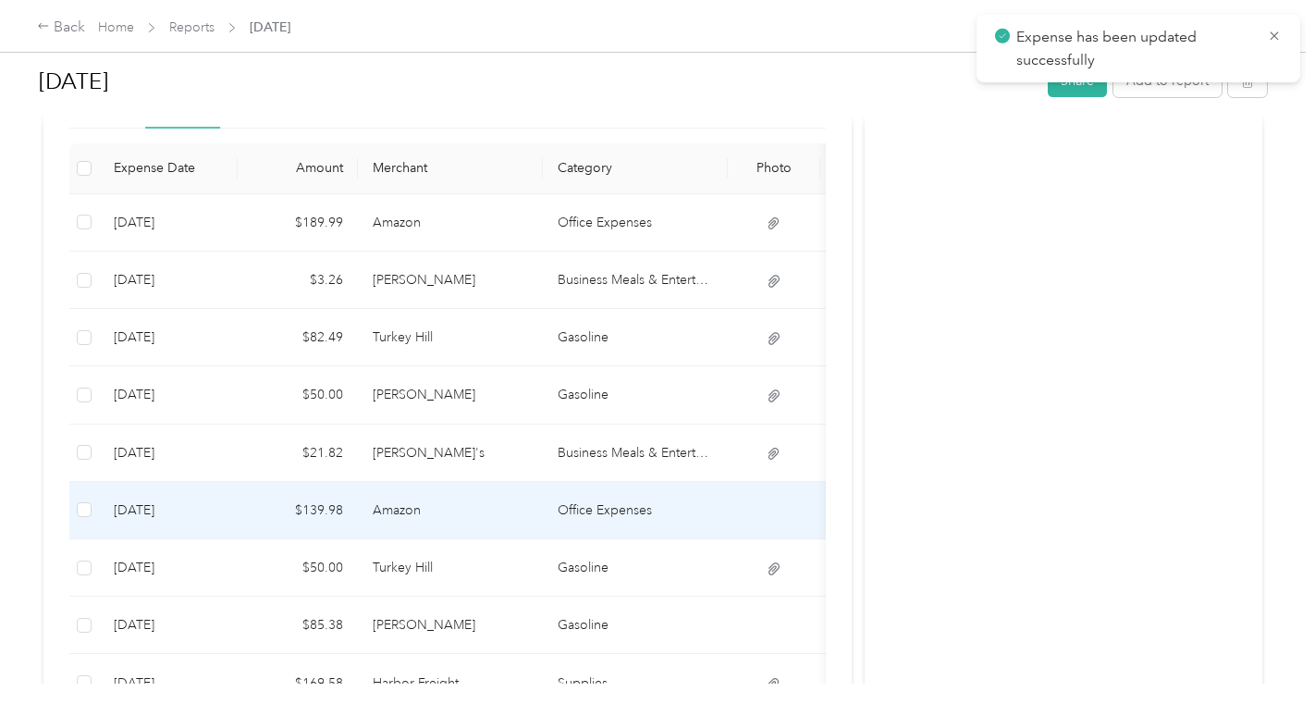
click at [460, 510] on td "Amazon" at bounding box center [450, 510] width 185 height 57
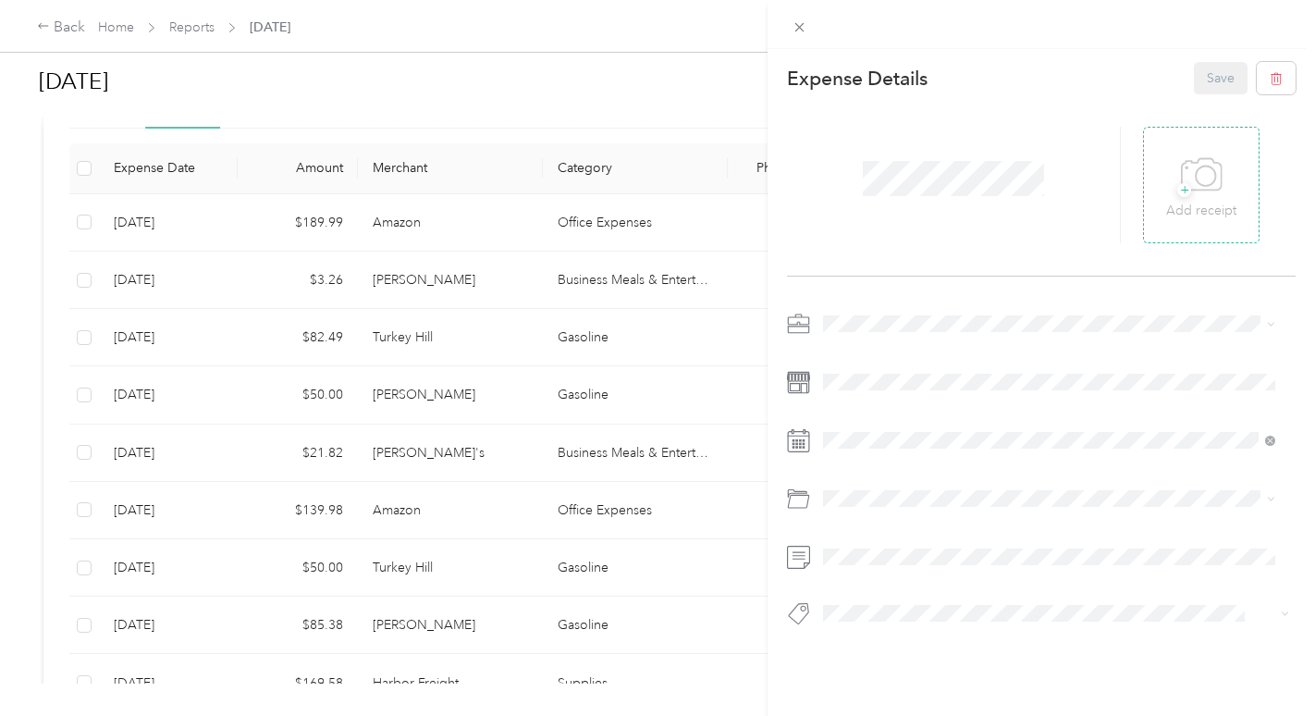
click at [1205, 186] on icon at bounding box center [1202, 175] width 42 height 51
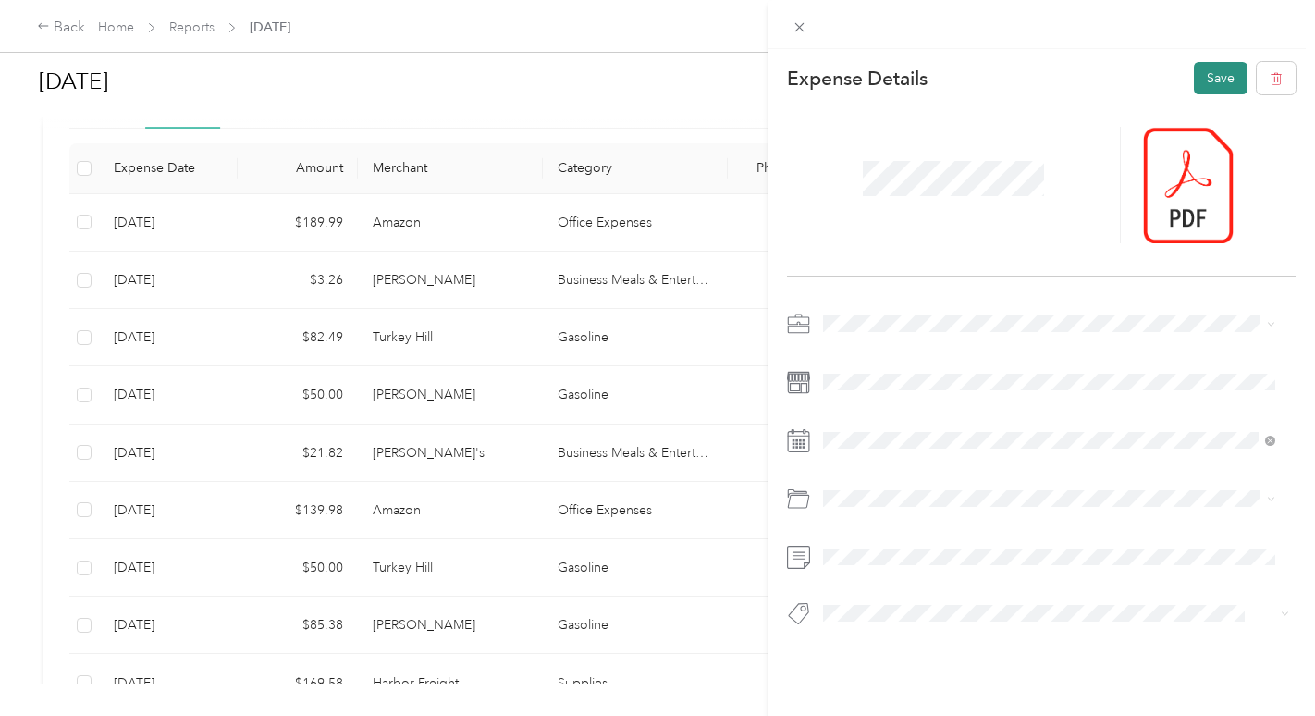
click at [1195, 74] on button "Save" at bounding box center [1221, 78] width 54 height 32
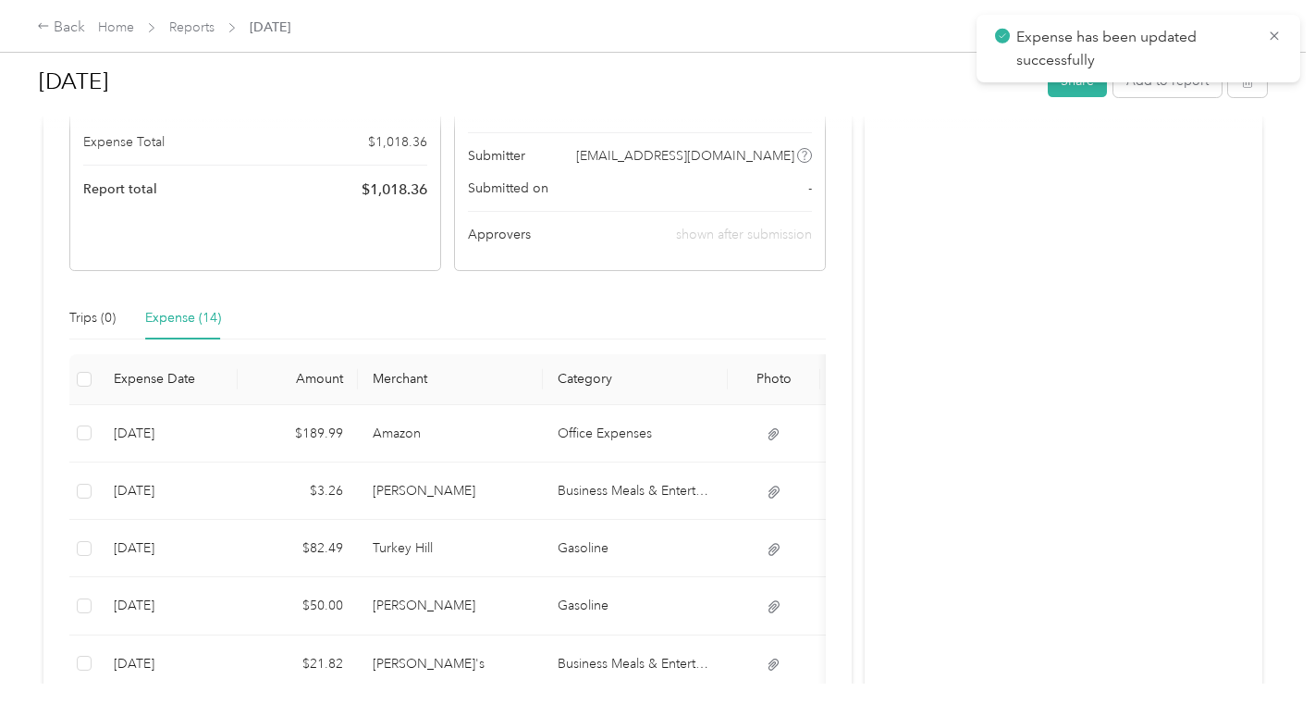
scroll to position [0, 0]
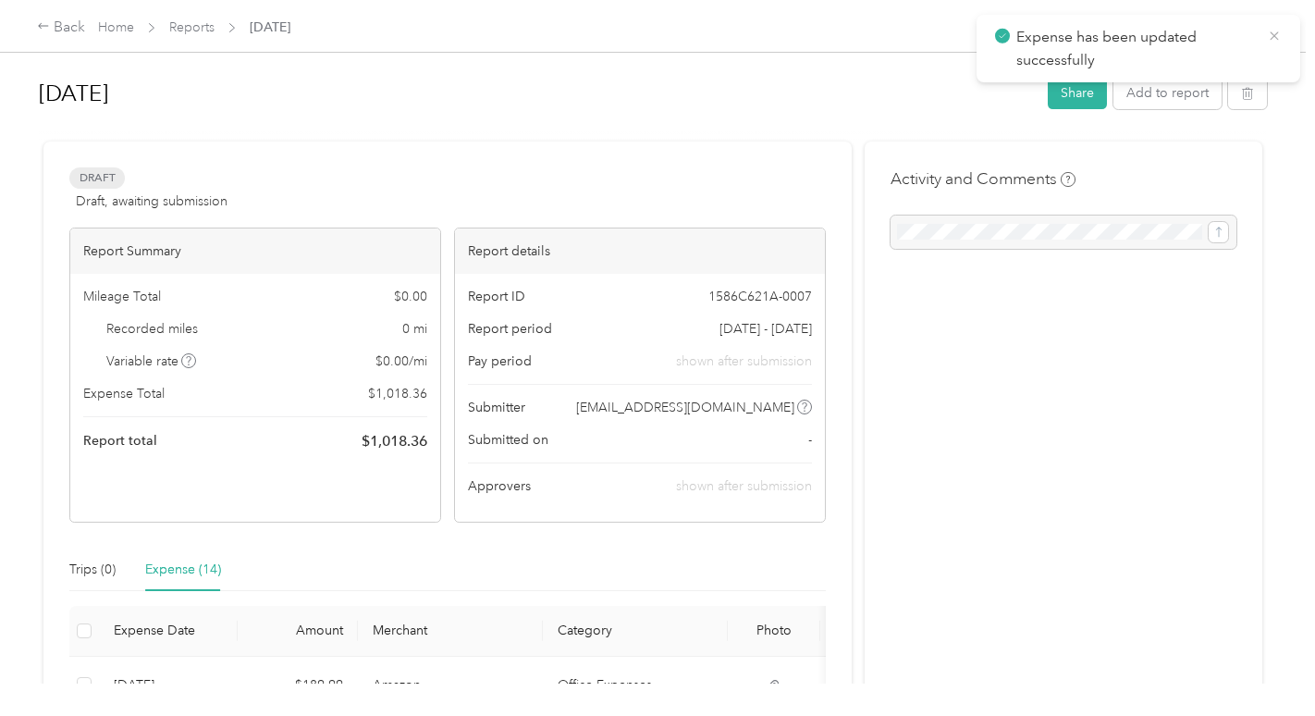
click at [1274, 31] on icon at bounding box center [1274, 36] width 15 height 17
click at [1066, 92] on button "Share" at bounding box center [1077, 93] width 59 height 32
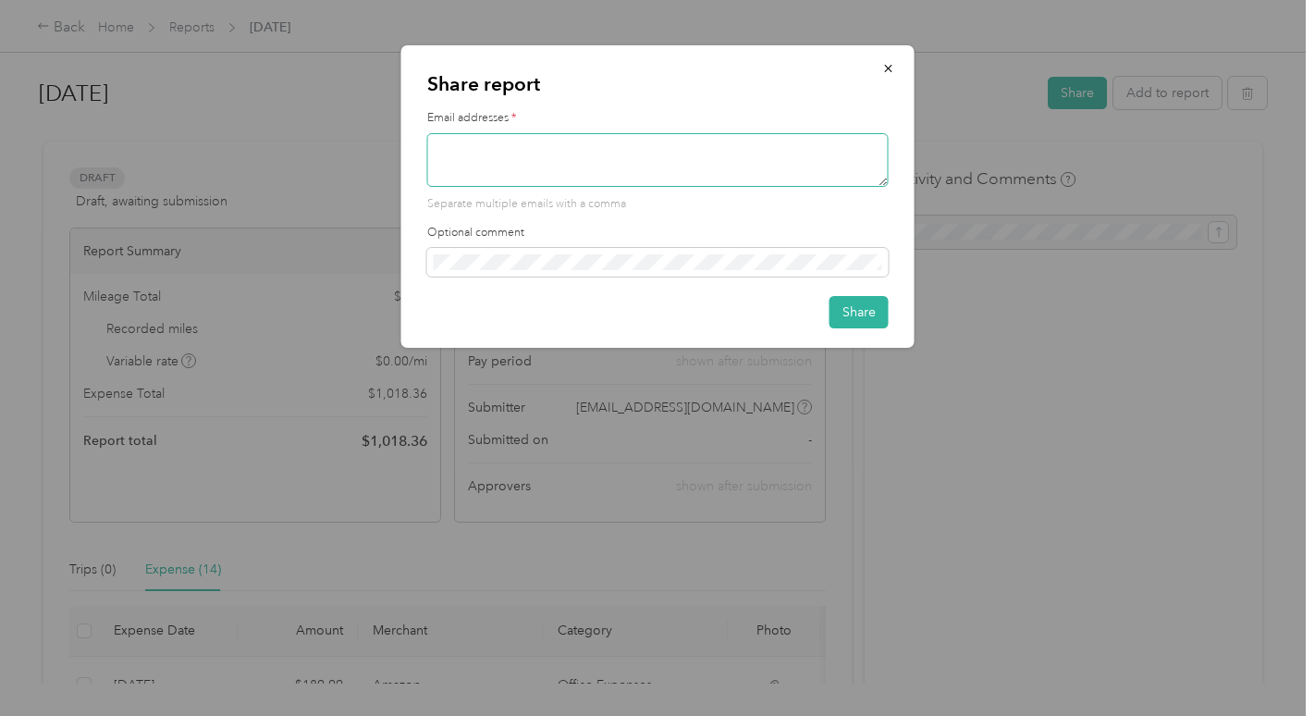
click at [488, 166] on textarea at bounding box center [657, 160] width 461 height 54
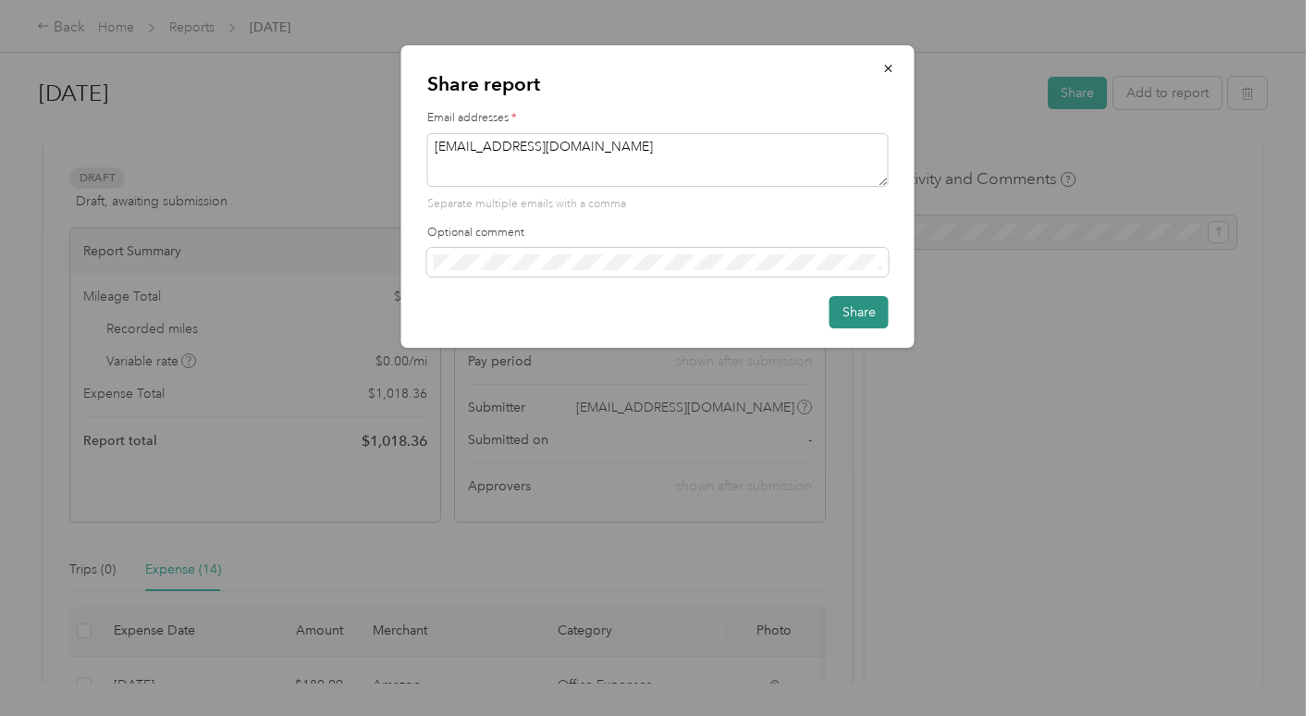
type textarea "[EMAIL_ADDRESS][DOMAIN_NAME]"
click at [859, 312] on button "Share" at bounding box center [858, 312] width 59 height 32
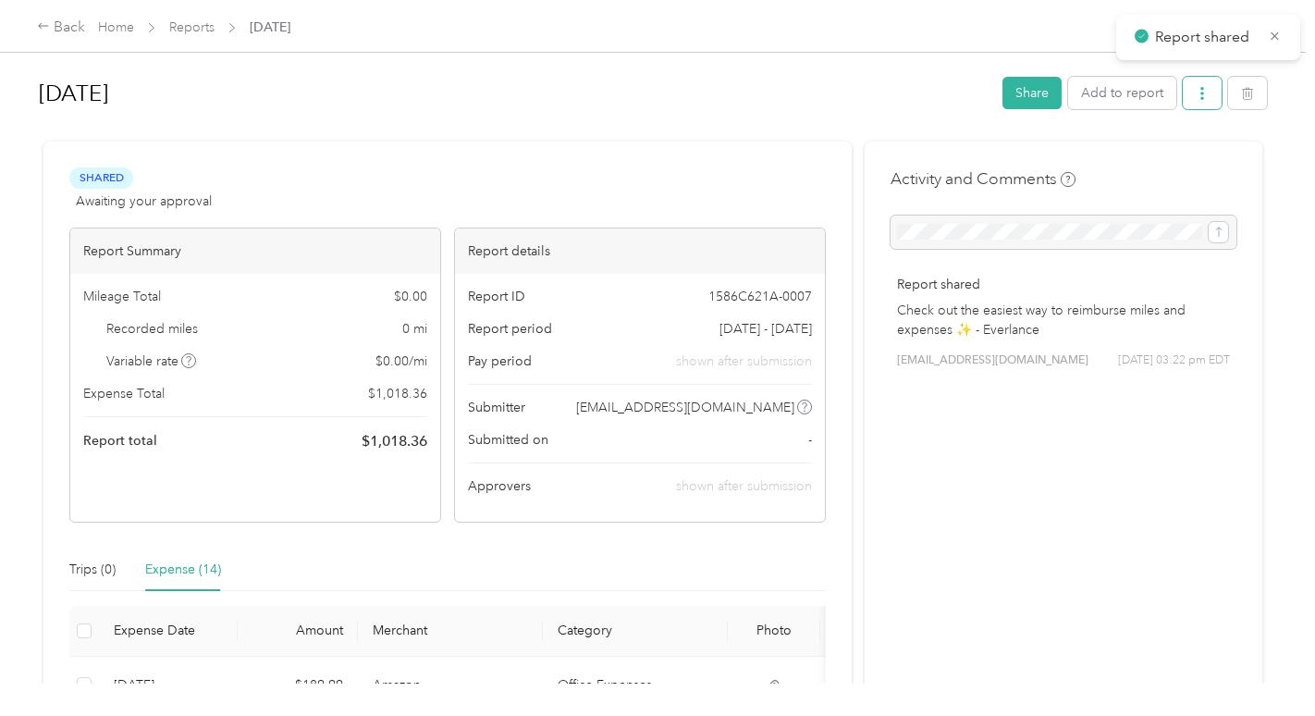
click at [1183, 99] on button "button" at bounding box center [1202, 93] width 39 height 32
click at [1155, 168] on span "Download" at bounding box center [1144, 161] width 61 height 19
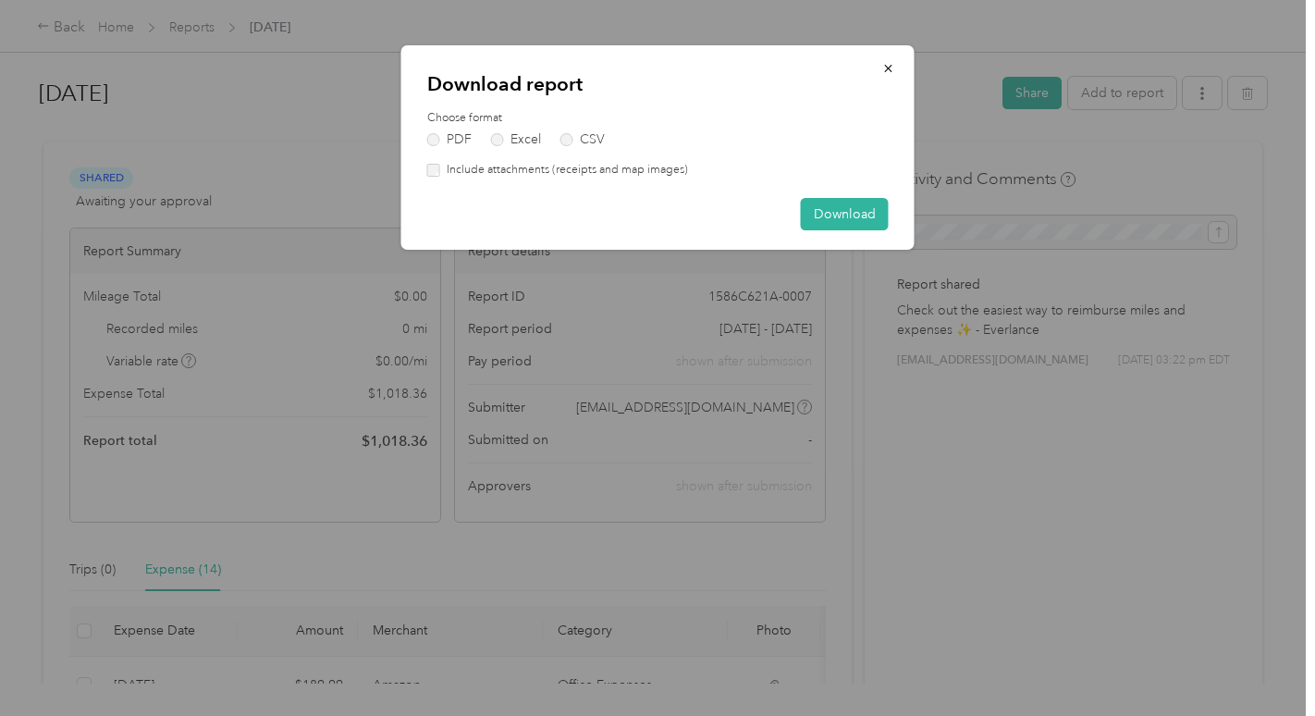
click at [504, 173] on label "Include attachments (receipts and map images)" at bounding box center [564, 170] width 248 height 17
click at [837, 208] on button "Download" at bounding box center [845, 214] width 88 height 32
